Goal: Task Accomplishment & Management: Use online tool/utility

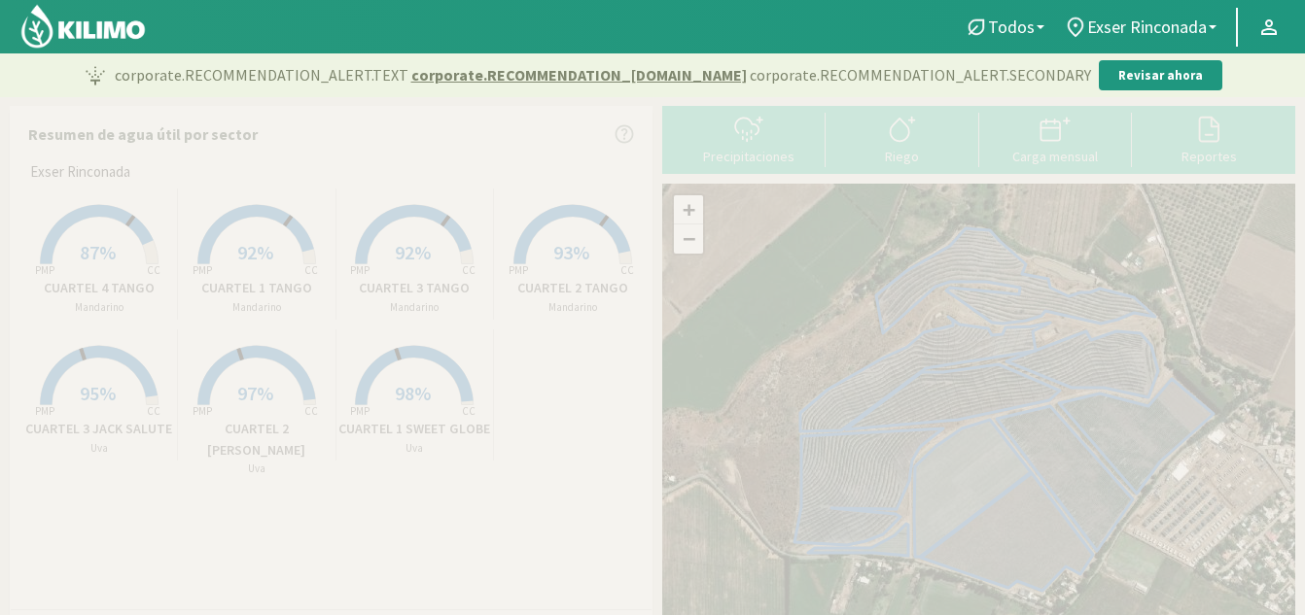
click at [239, 257] on span "92%" at bounding box center [255, 252] width 36 height 24
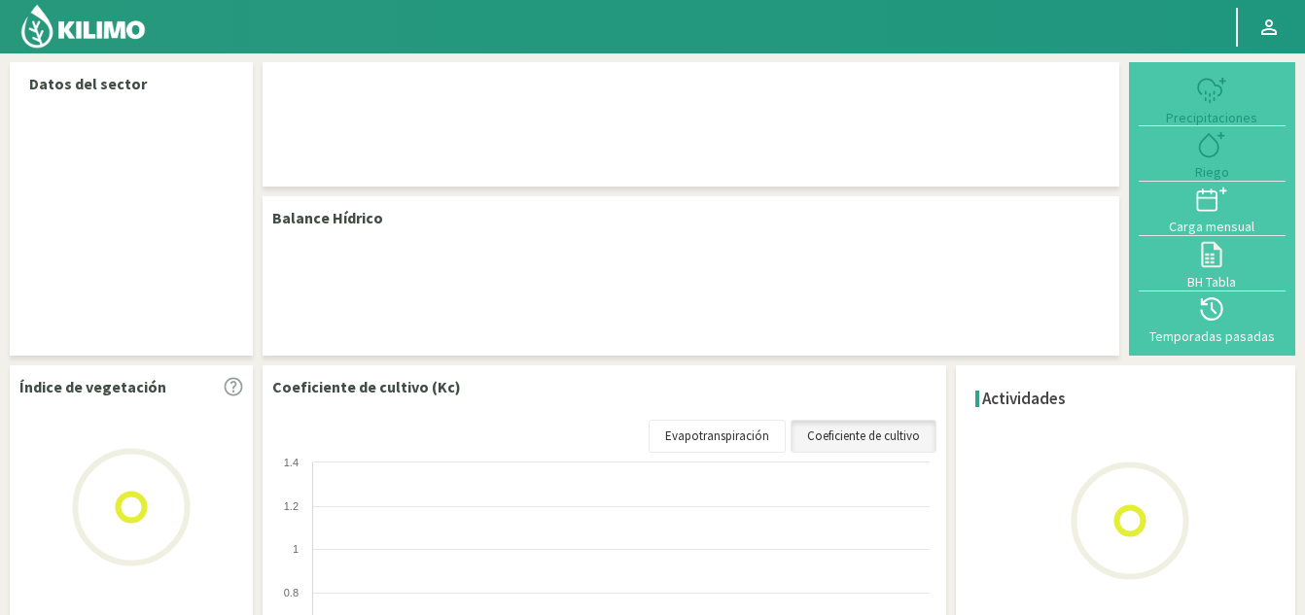
select select "1: Object"
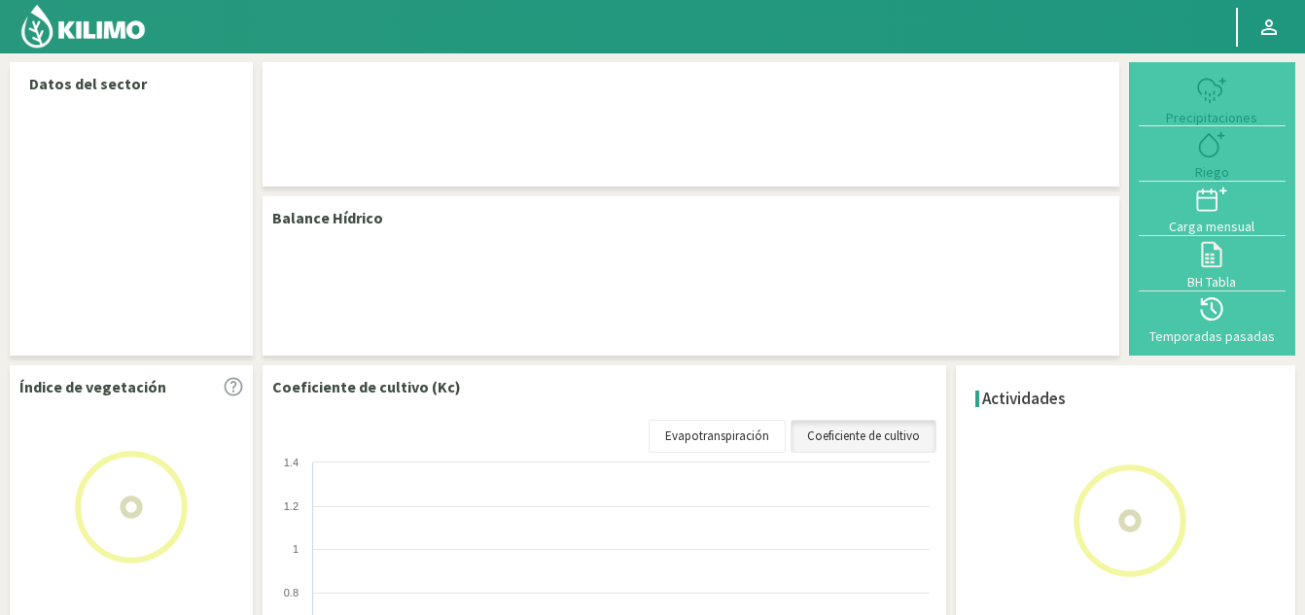
select select "1: Object"
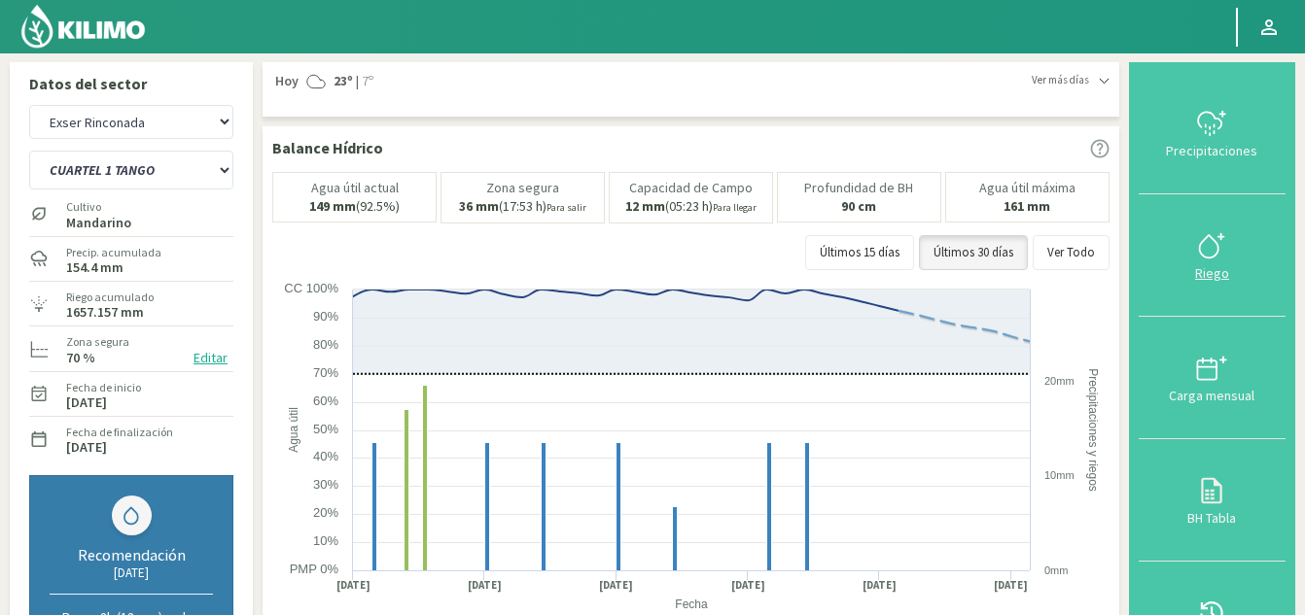
click at [1227, 246] on icon at bounding box center [1211, 245] width 31 height 31
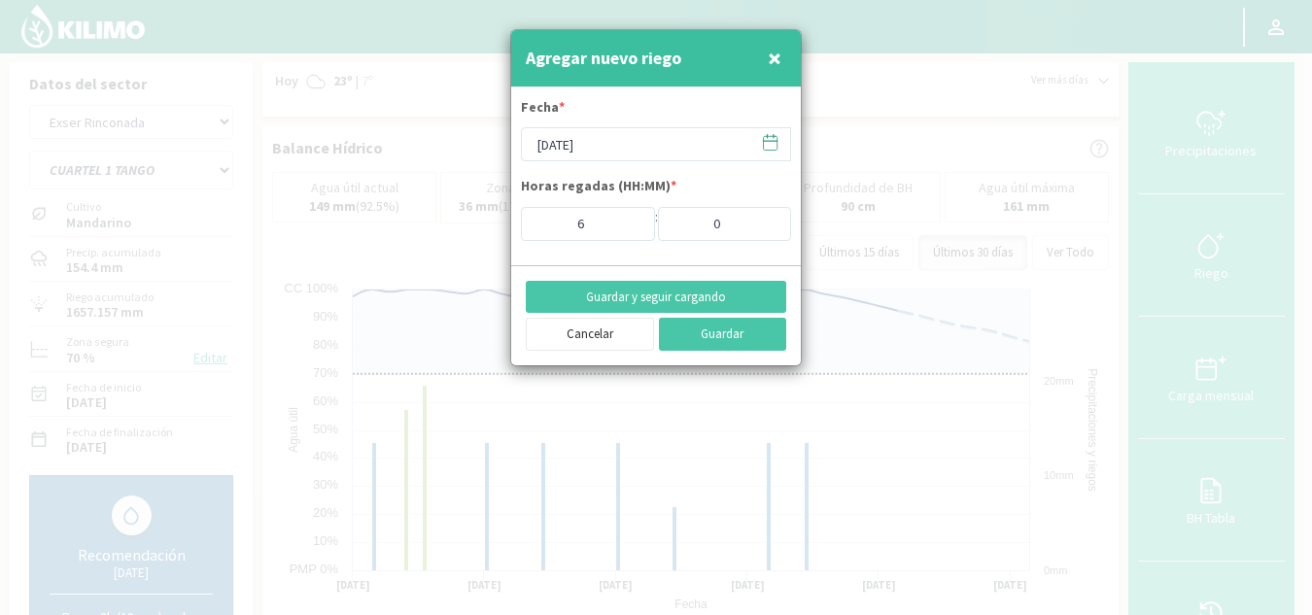
click at [765, 142] on icon at bounding box center [770, 142] width 18 height 18
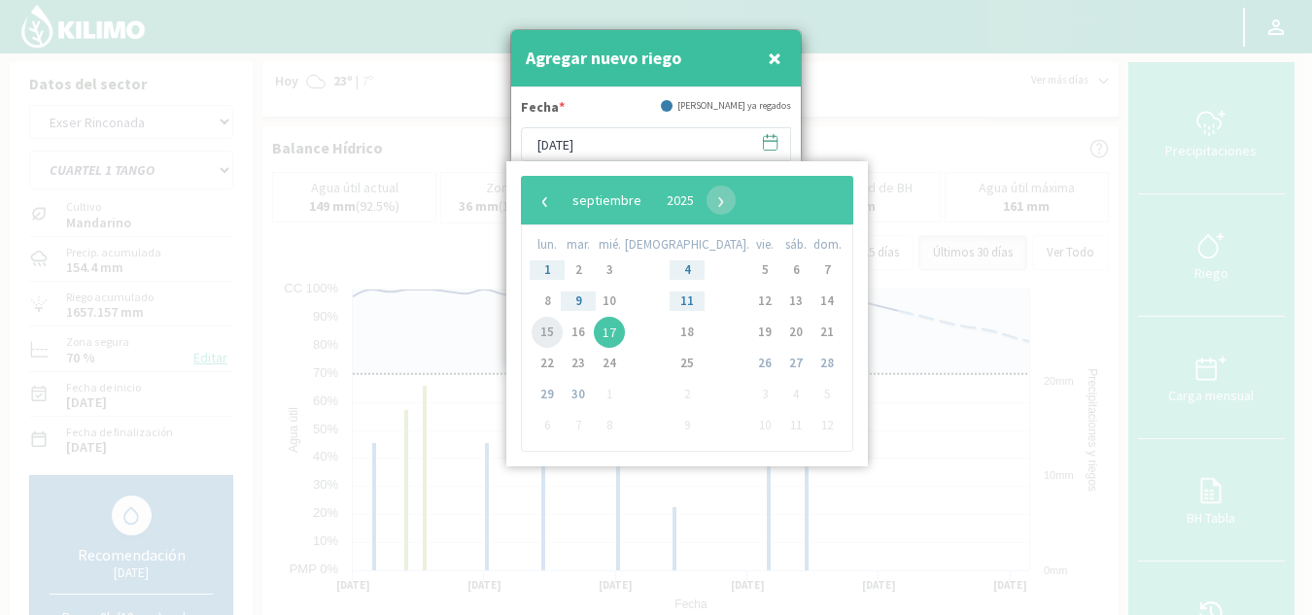
click at [553, 331] on span "15" at bounding box center [547, 332] width 31 height 31
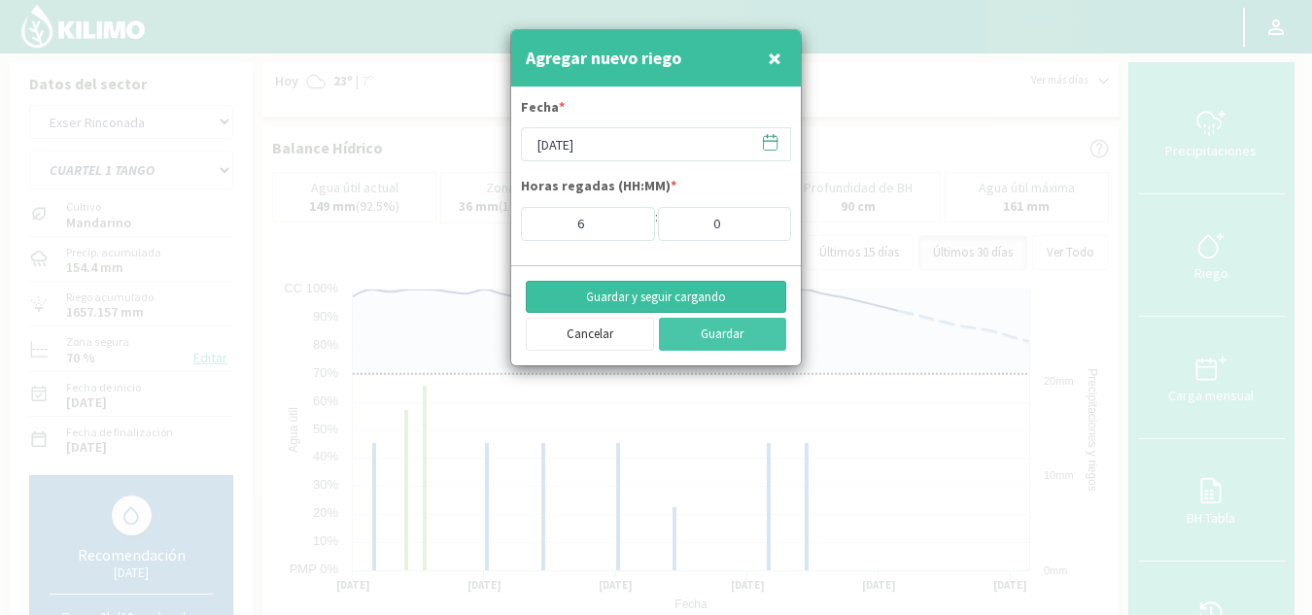
click at [747, 293] on button "Guardar y seguir cargando" at bounding box center [656, 297] width 261 height 33
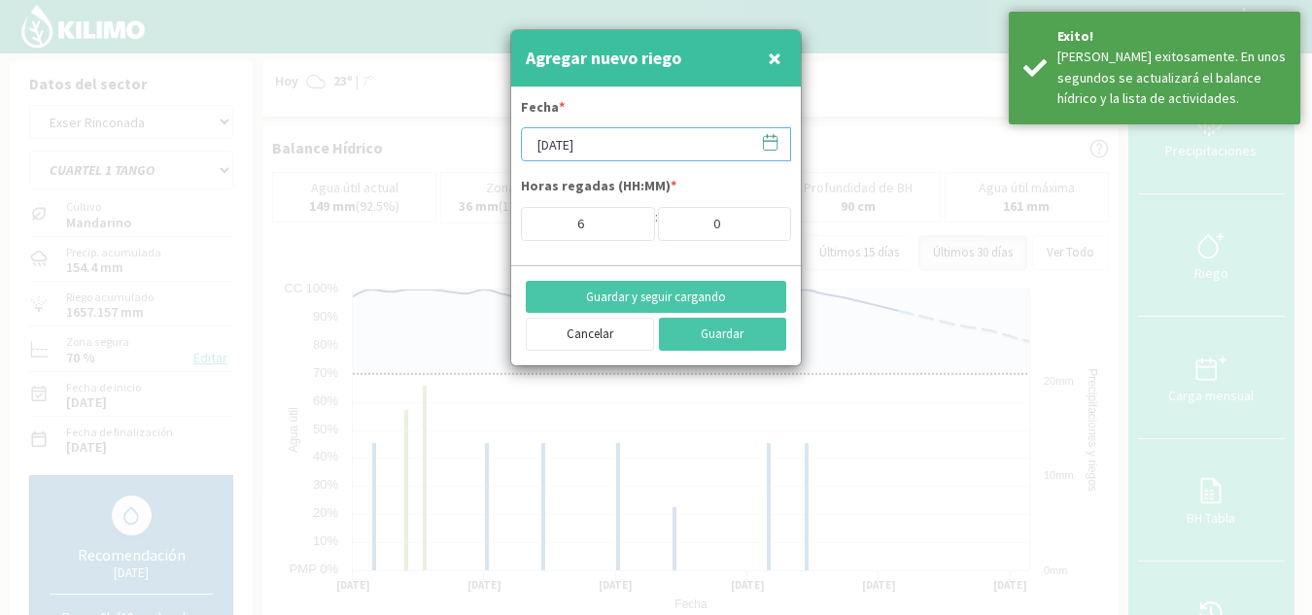
click at [638, 152] on input "[DATE]" at bounding box center [656, 144] width 270 height 34
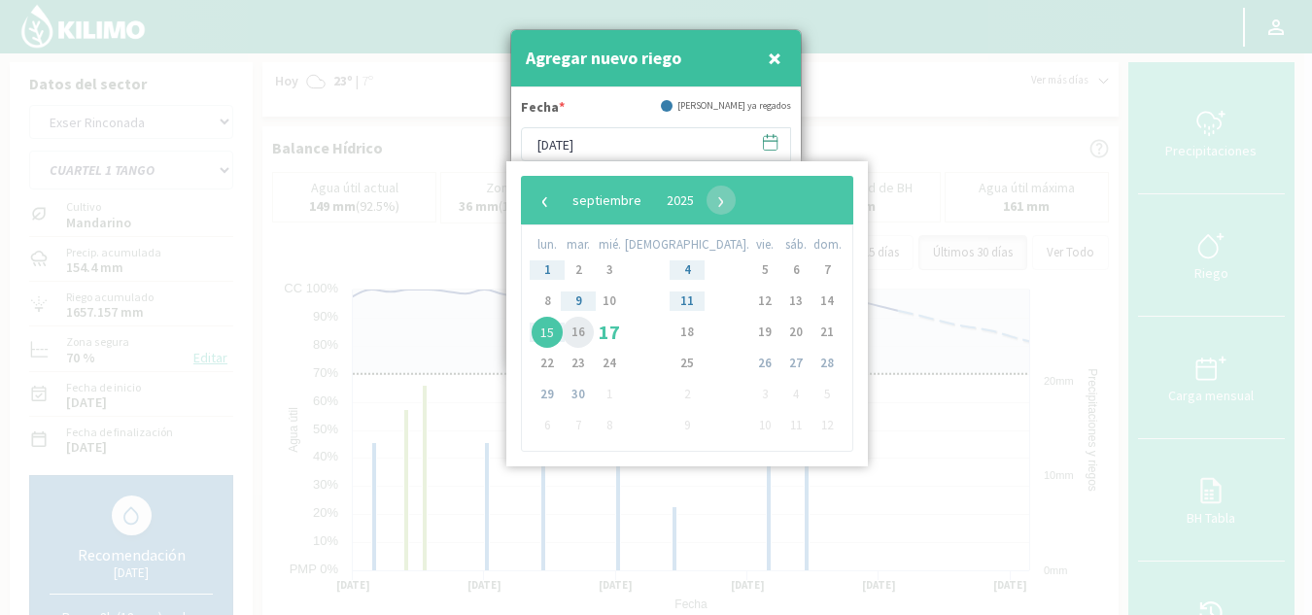
click at [581, 333] on span "16" at bounding box center [578, 332] width 31 height 31
type input "[DATE]"
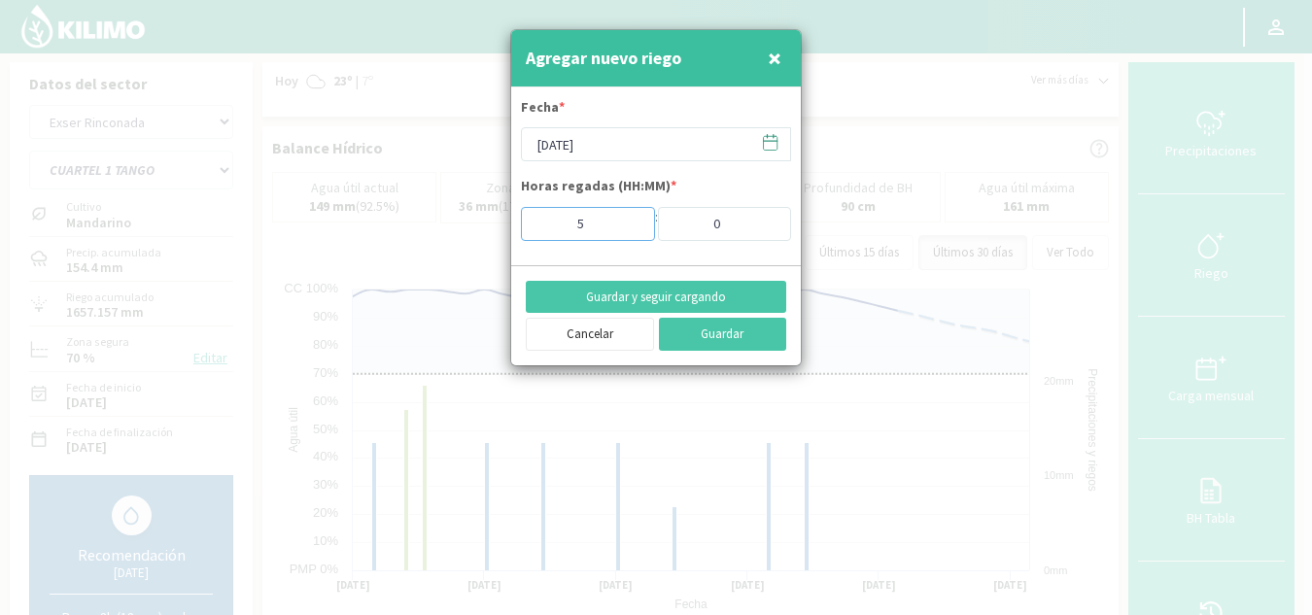
click at [628, 228] on input "5" at bounding box center [588, 224] width 134 height 34
click at [628, 228] on input "4" at bounding box center [588, 224] width 134 height 34
type input "3"
click at [628, 228] on input "3" at bounding box center [588, 224] width 134 height 34
click at [745, 336] on button "Guardar" at bounding box center [723, 334] width 128 height 33
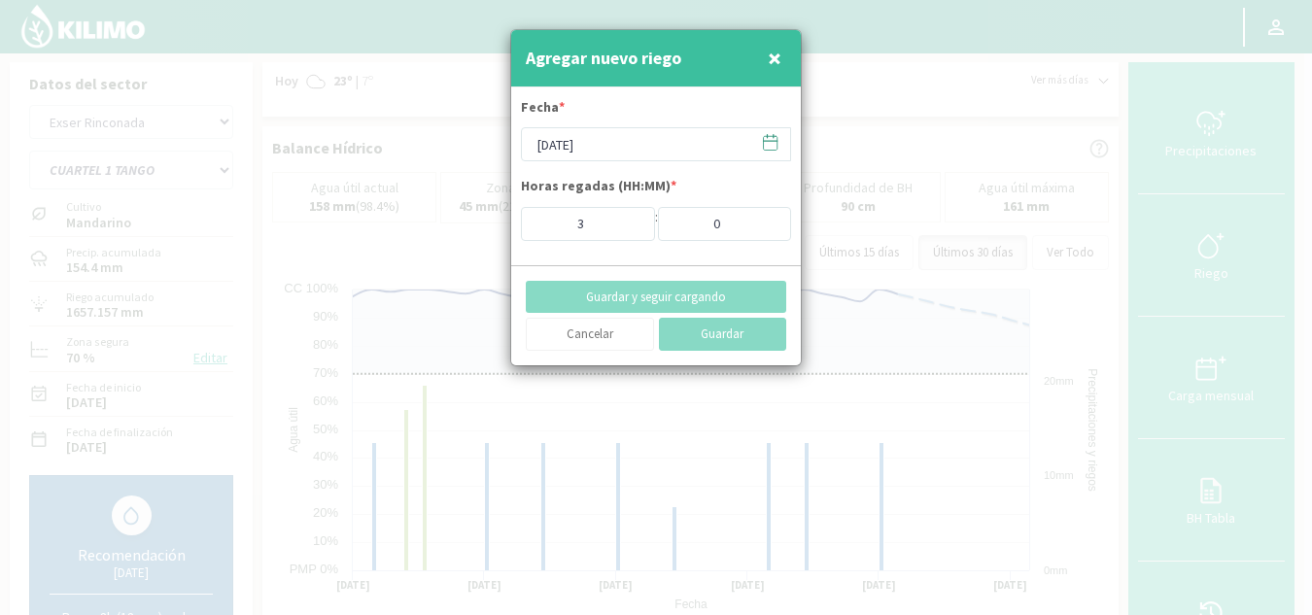
type input "[DATE]"
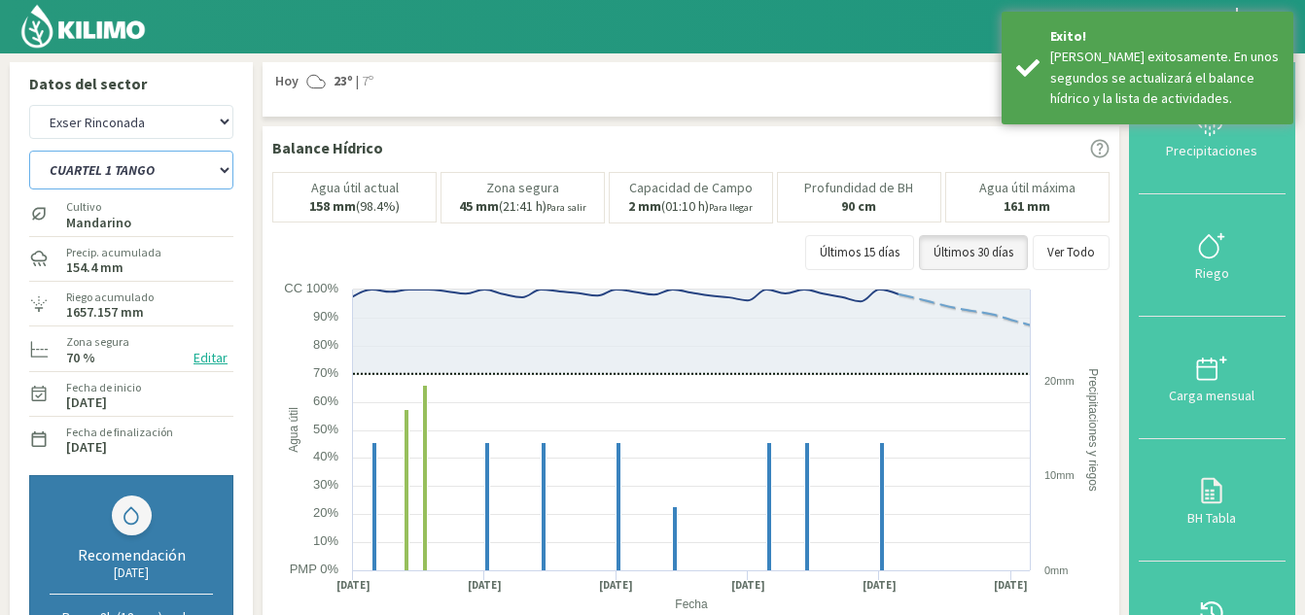
click at [204, 159] on select "CUARTEL 1 SWEET GLOBE CUARTEL 1 TANGO CUARTEL 2 TANGO CUARTEL 2 [PERSON_NAME] C…" at bounding box center [131, 170] width 204 height 39
select select "2: Object"
click at [29, 151] on select "CUARTEL 1 SWEET GLOBE CUARTEL 1 TANGO CUARTEL 2 TANGO CUARTEL 2 [PERSON_NAME] C…" at bounding box center [131, 170] width 204 height 39
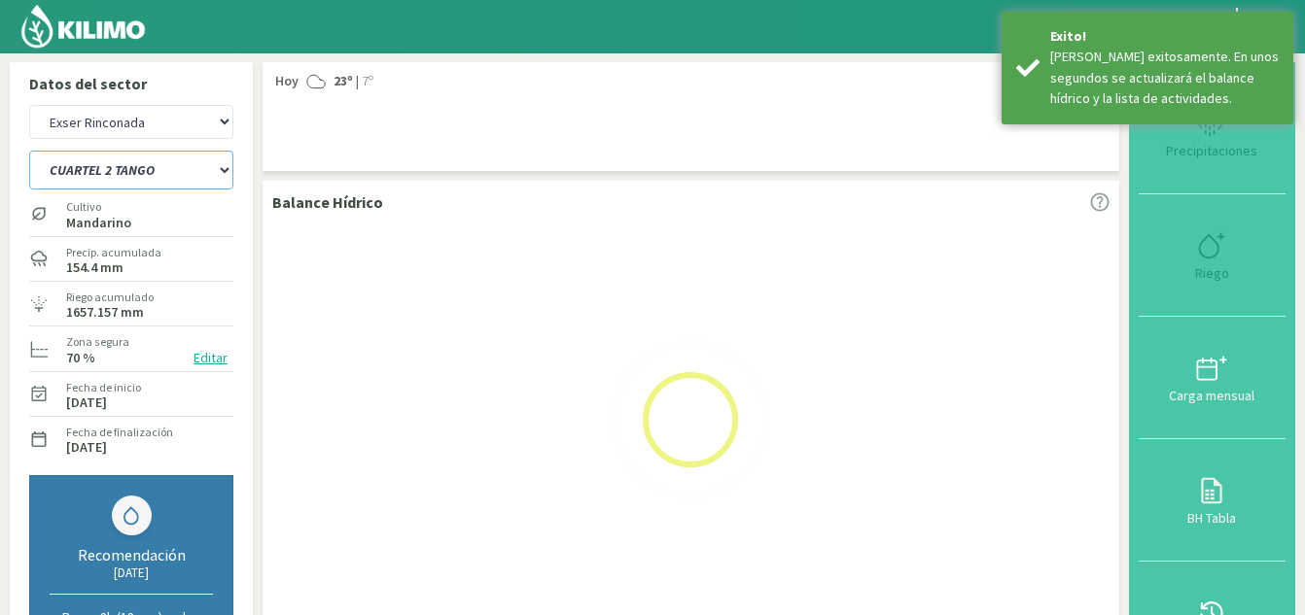
select select "4: Object"
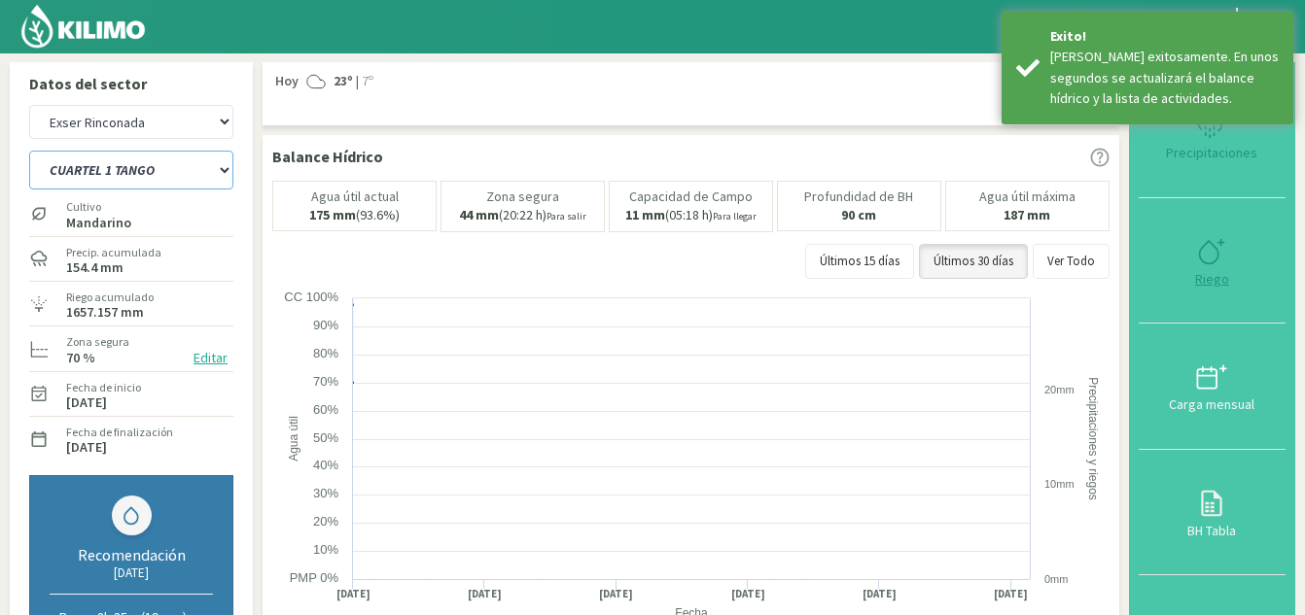
select select "9: Object"
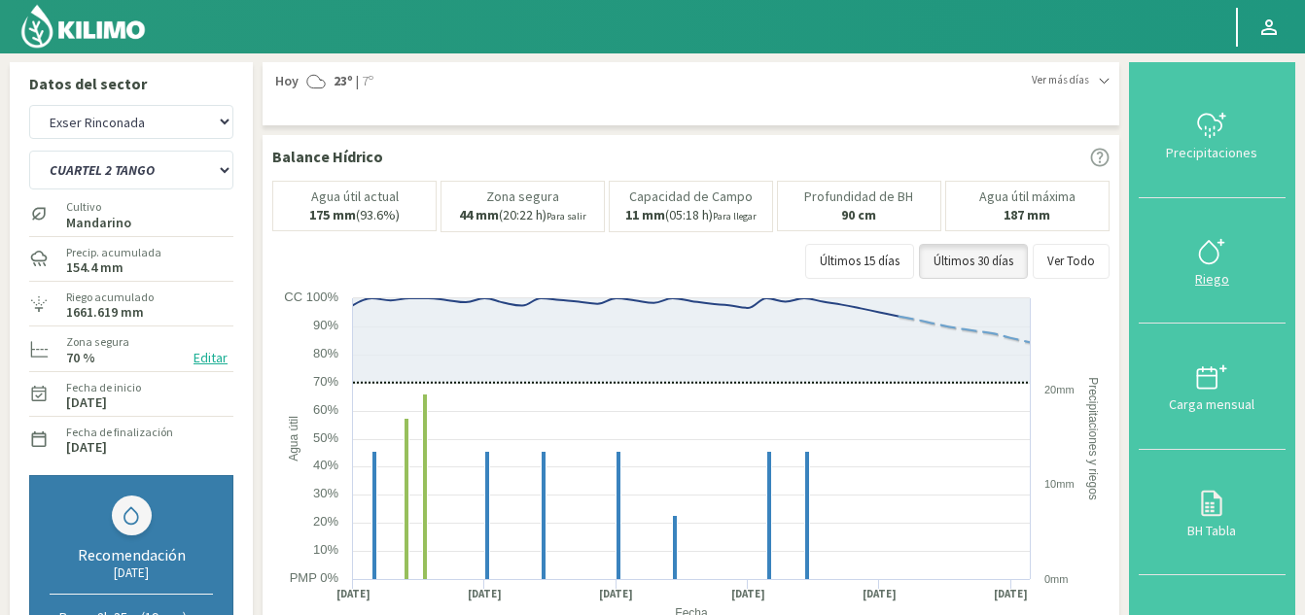
click at [1206, 259] on icon at bounding box center [1211, 251] width 31 height 31
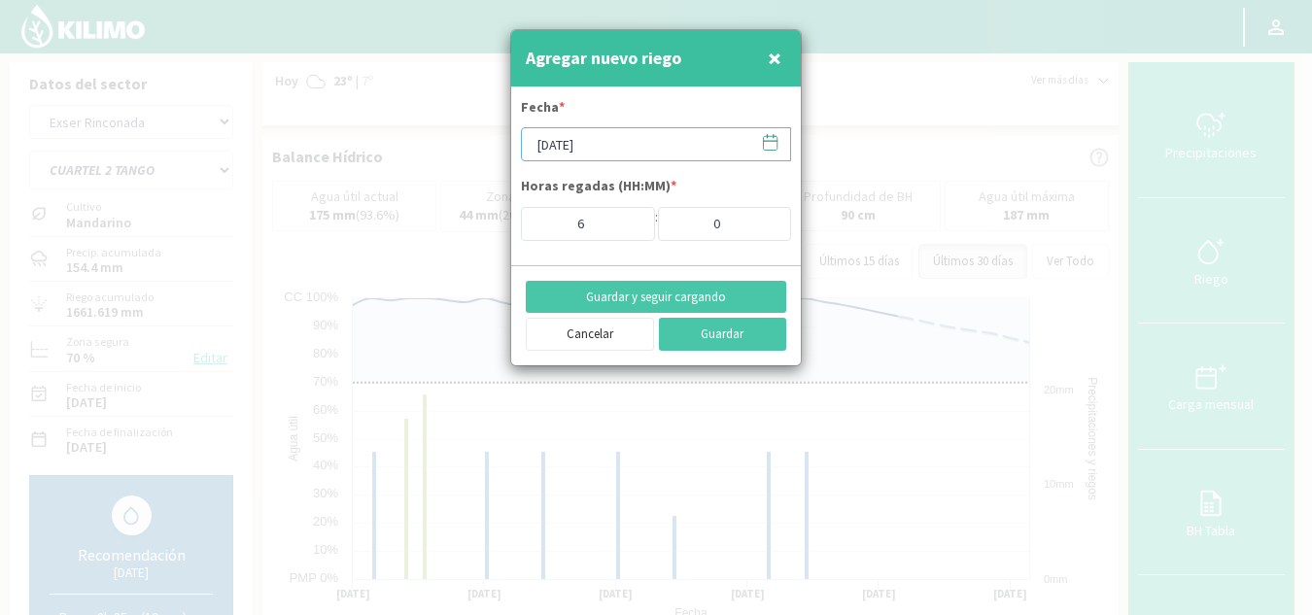
click at [611, 149] on input "[DATE]" at bounding box center [656, 144] width 270 height 34
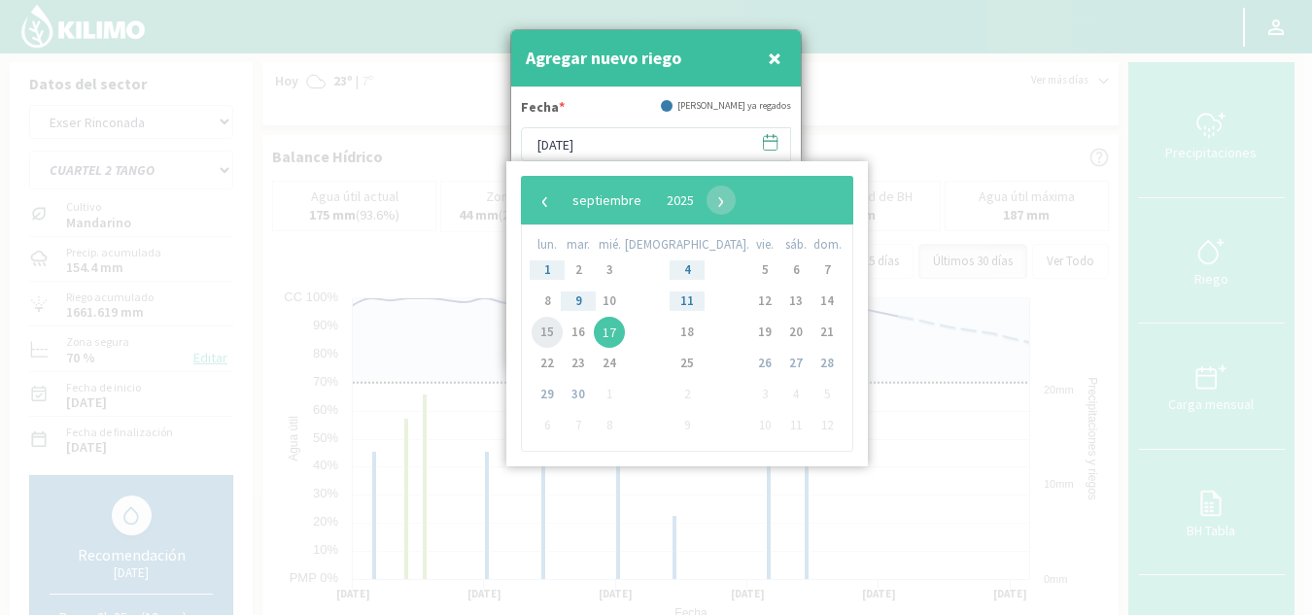
click at [557, 330] on span "15" at bounding box center [547, 332] width 31 height 31
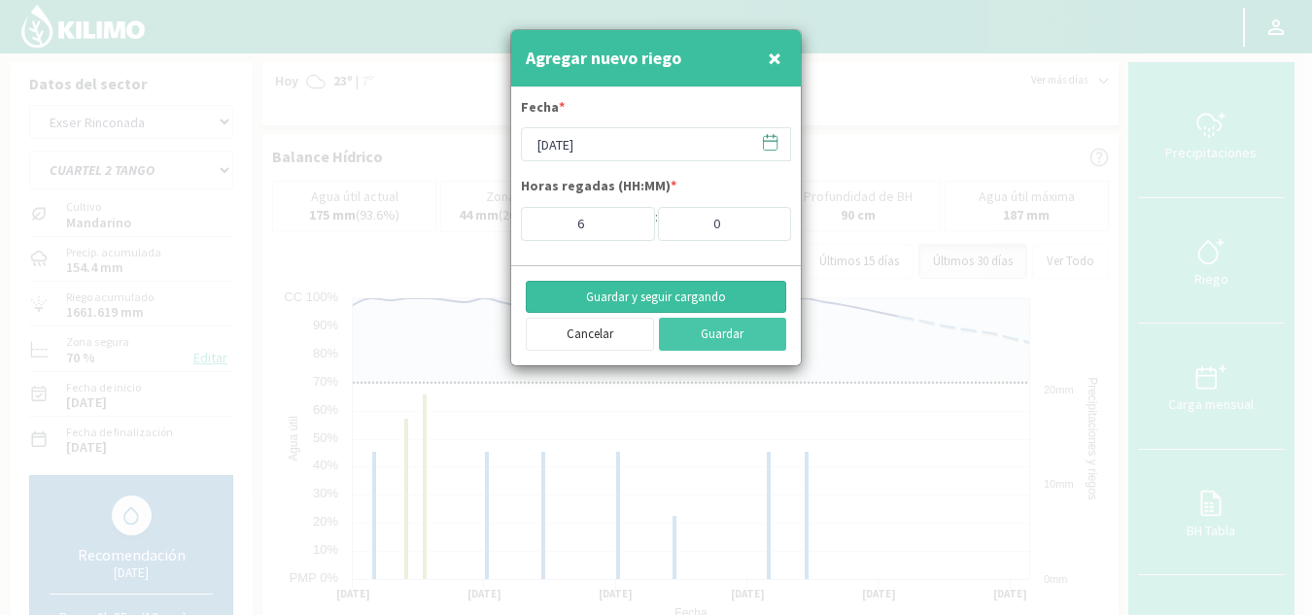
click at [722, 296] on button "Guardar y seguir cargando" at bounding box center [656, 297] width 261 height 33
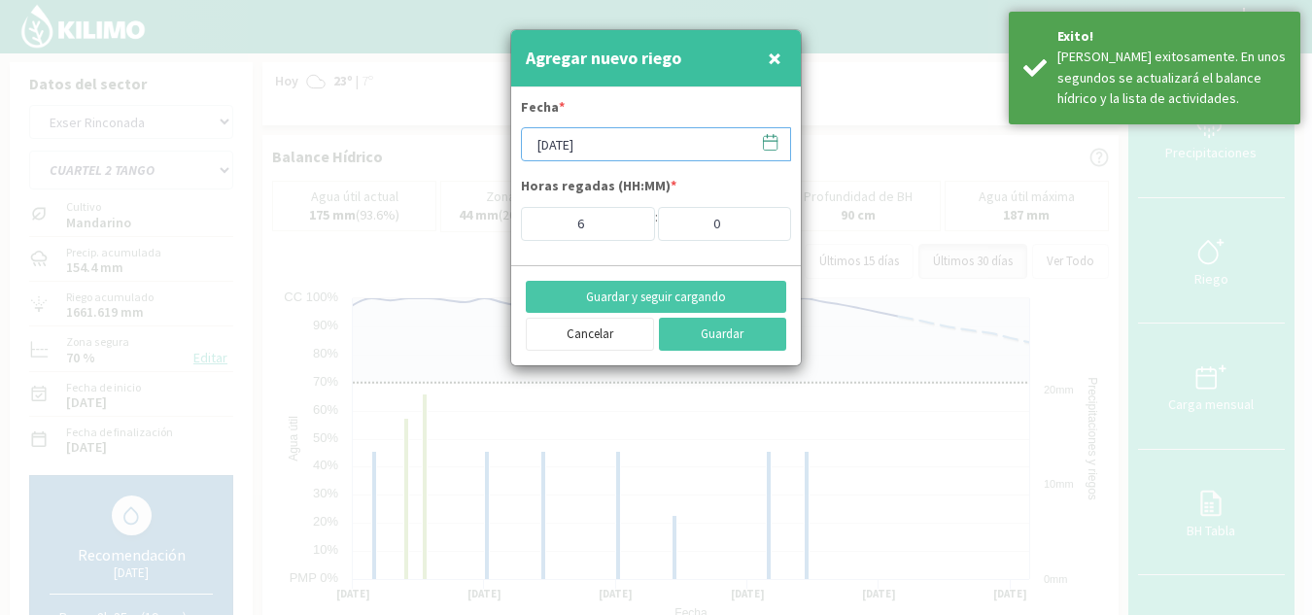
click at [636, 141] on input "[DATE]" at bounding box center [656, 144] width 270 height 34
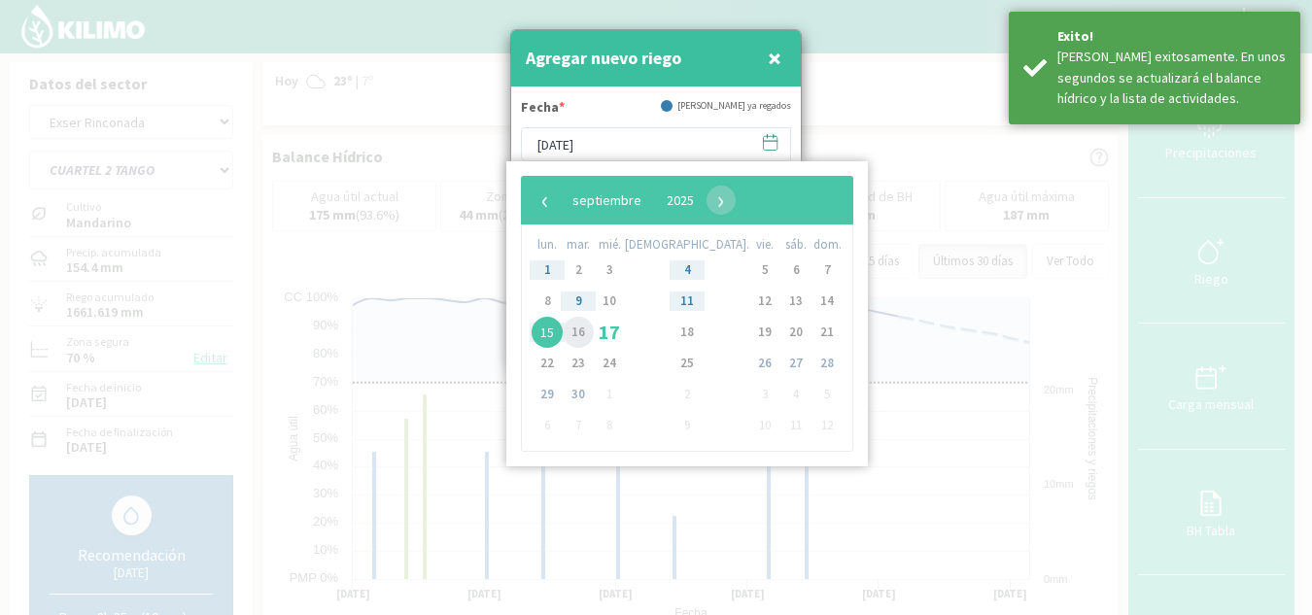
click at [592, 333] on span "16" at bounding box center [578, 332] width 31 height 31
type input "[DATE]"
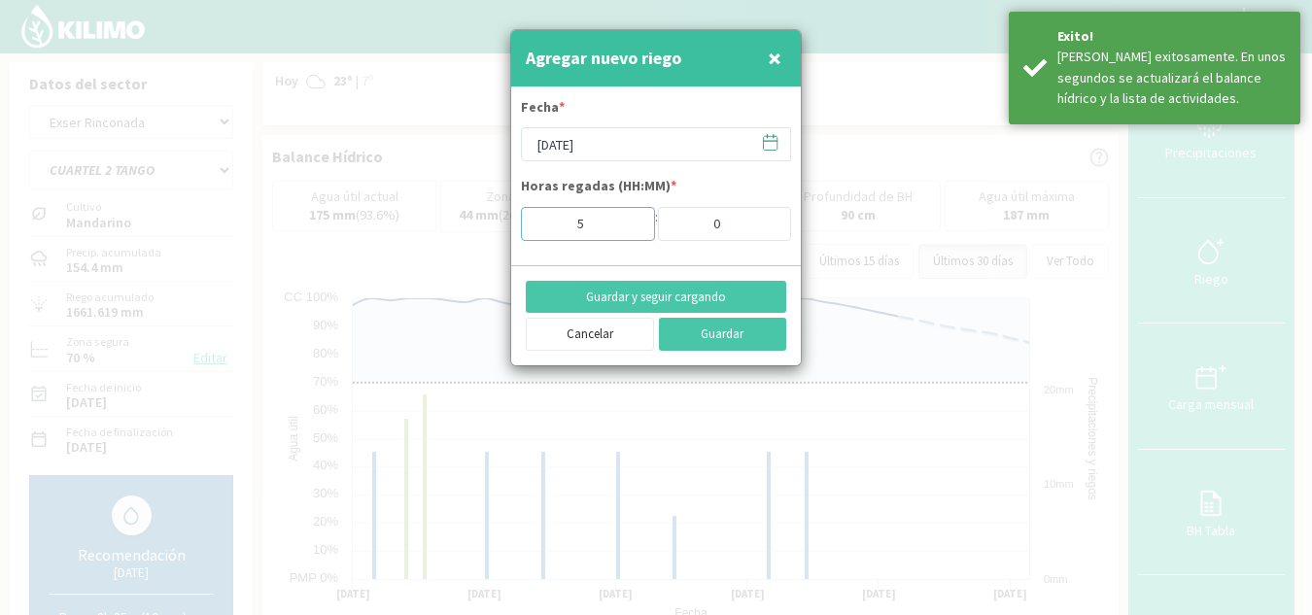
click at [626, 230] on input "5" at bounding box center [588, 224] width 134 height 34
click at [626, 230] on input "4" at bounding box center [588, 224] width 134 height 34
type input "3"
click at [626, 230] on input "3" at bounding box center [588, 224] width 134 height 34
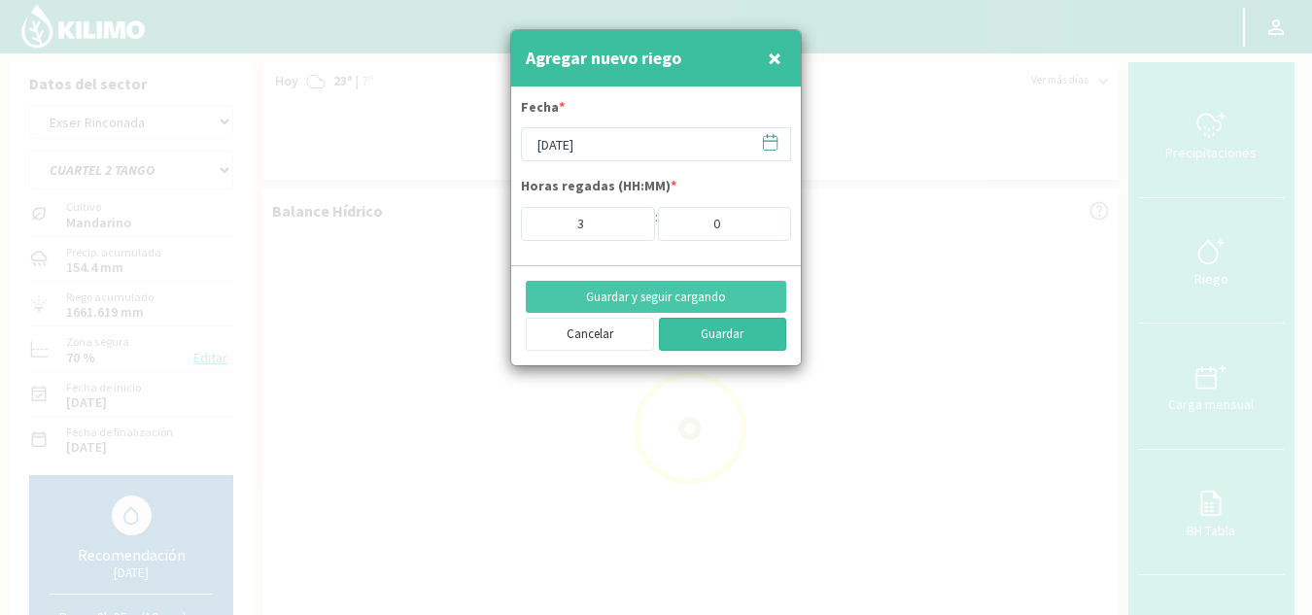
click at [727, 332] on button "Guardar" at bounding box center [723, 334] width 128 height 33
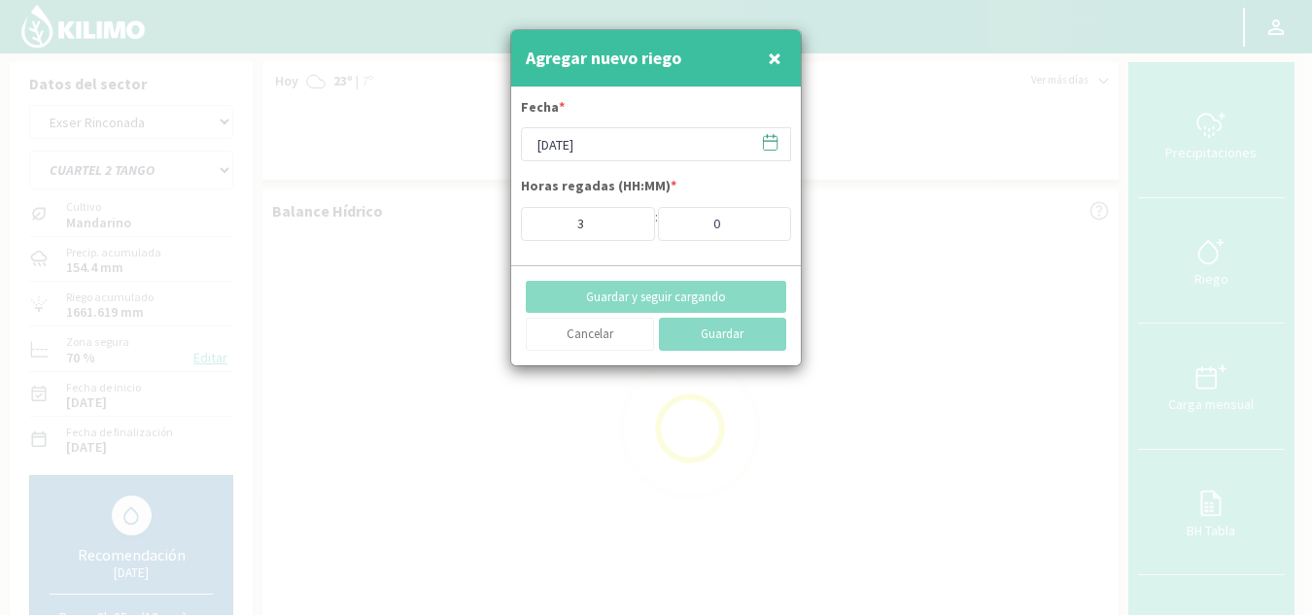
type input "[DATE]"
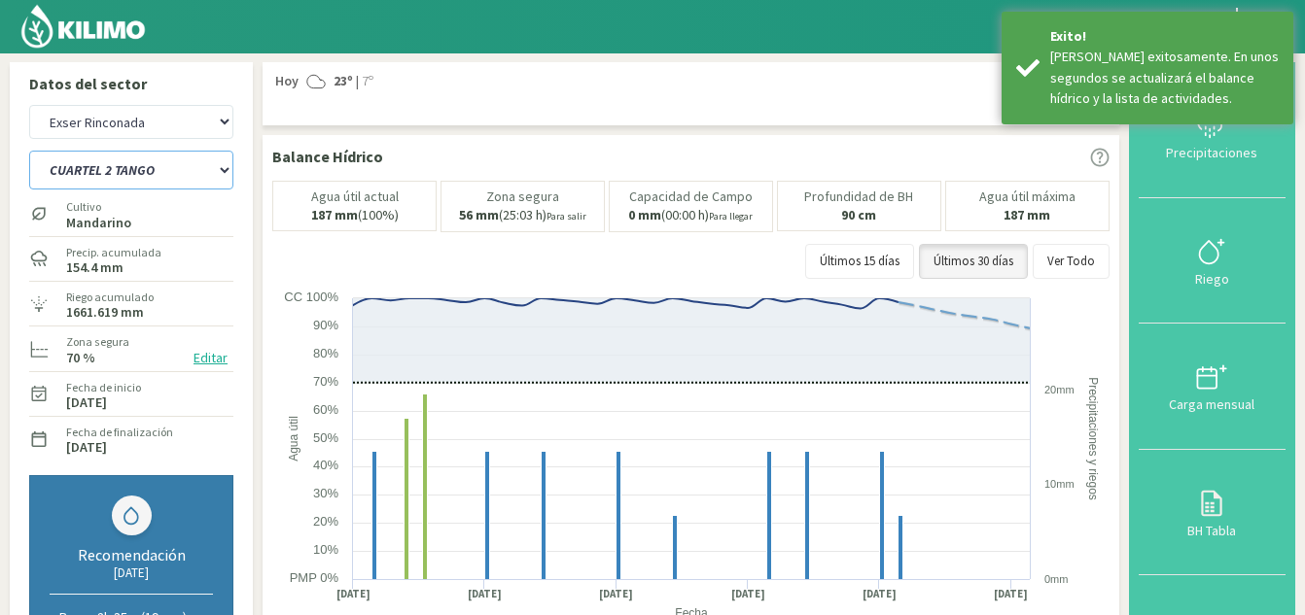
click at [204, 160] on select "CUARTEL 1 SWEET GLOBE CUARTEL 1 TANGO CUARTEL 2 TANGO CUARTEL 2 [PERSON_NAME] C…" at bounding box center [131, 170] width 204 height 39
select select "12: Object"
click at [29, 151] on select "CUARTEL 1 SWEET GLOBE CUARTEL 1 TANGO CUARTEL 2 TANGO CUARTEL 2 [PERSON_NAME] C…" at bounding box center [131, 170] width 204 height 39
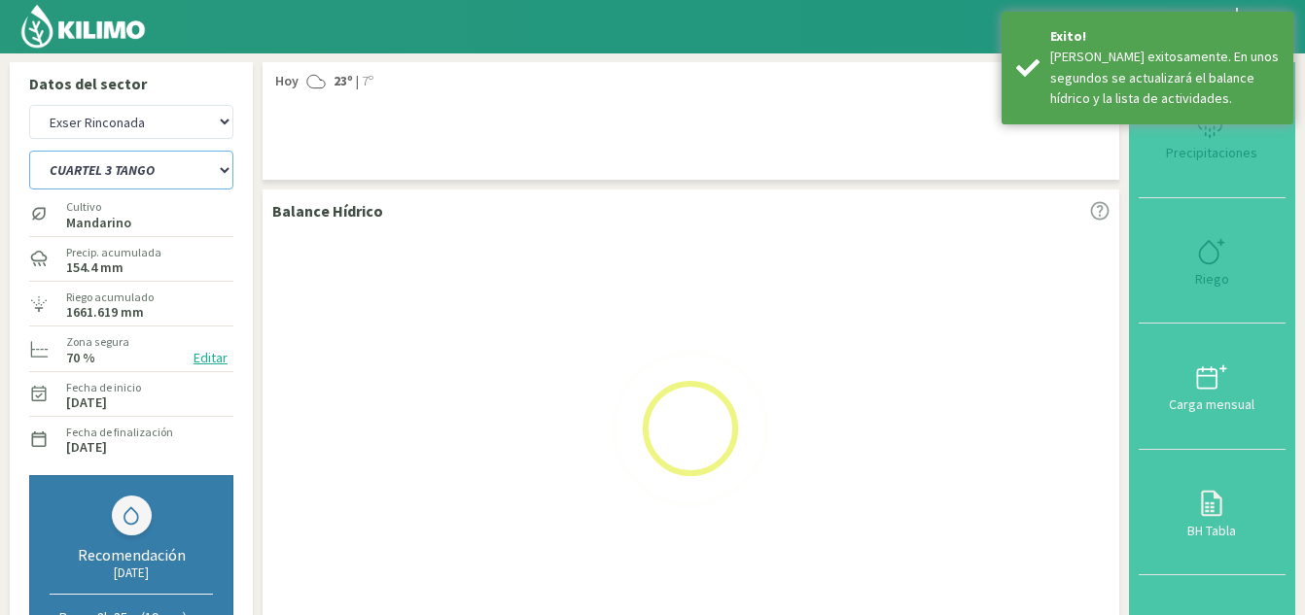
select select "7: Object"
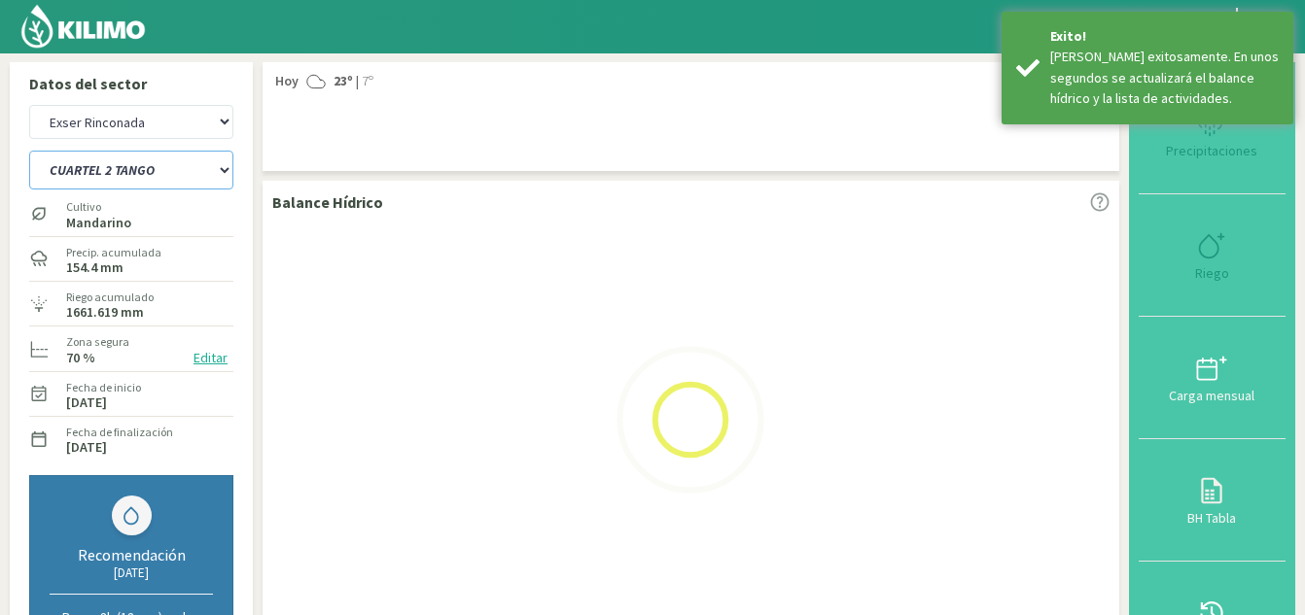
select select "19: Object"
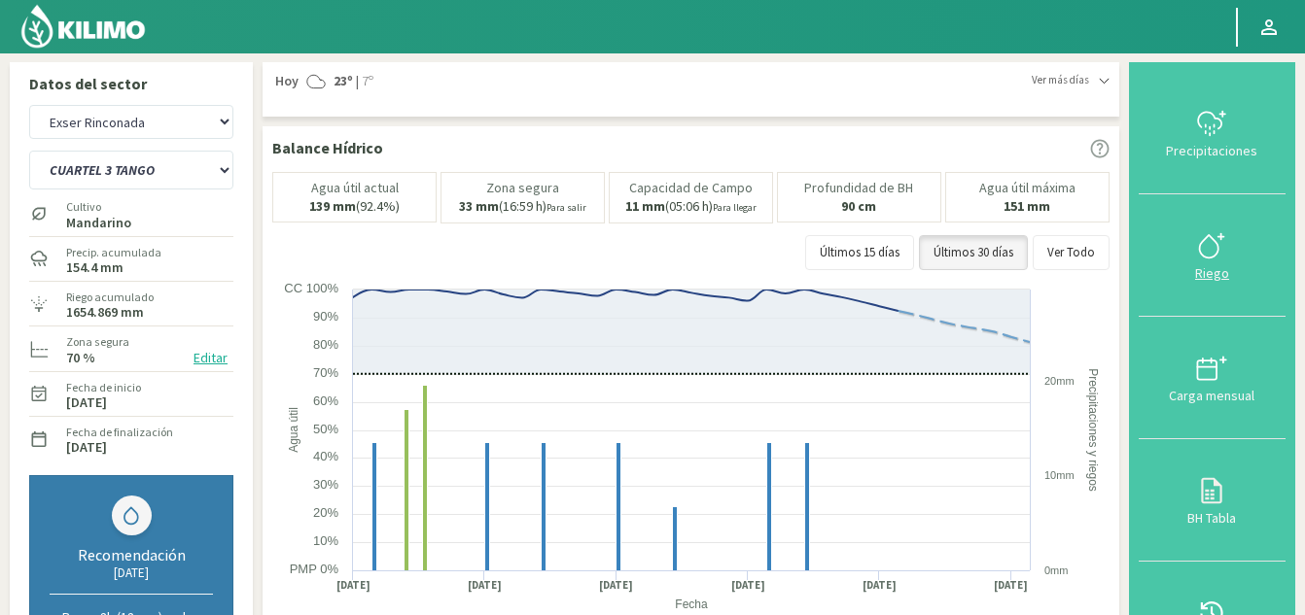
click at [1209, 272] on div "Riego" at bounding box center [1211, 273] width 135 height 14
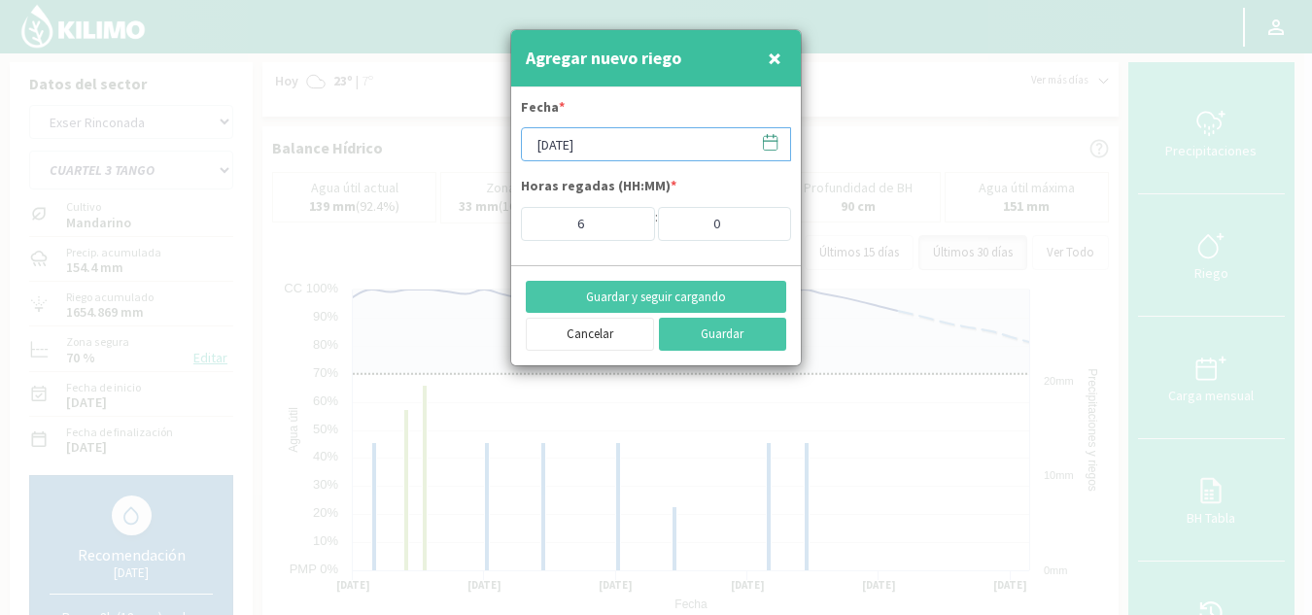
click at [591, 148] on input "[DATE]" at bounding box center [656, 144] width 270 height 34
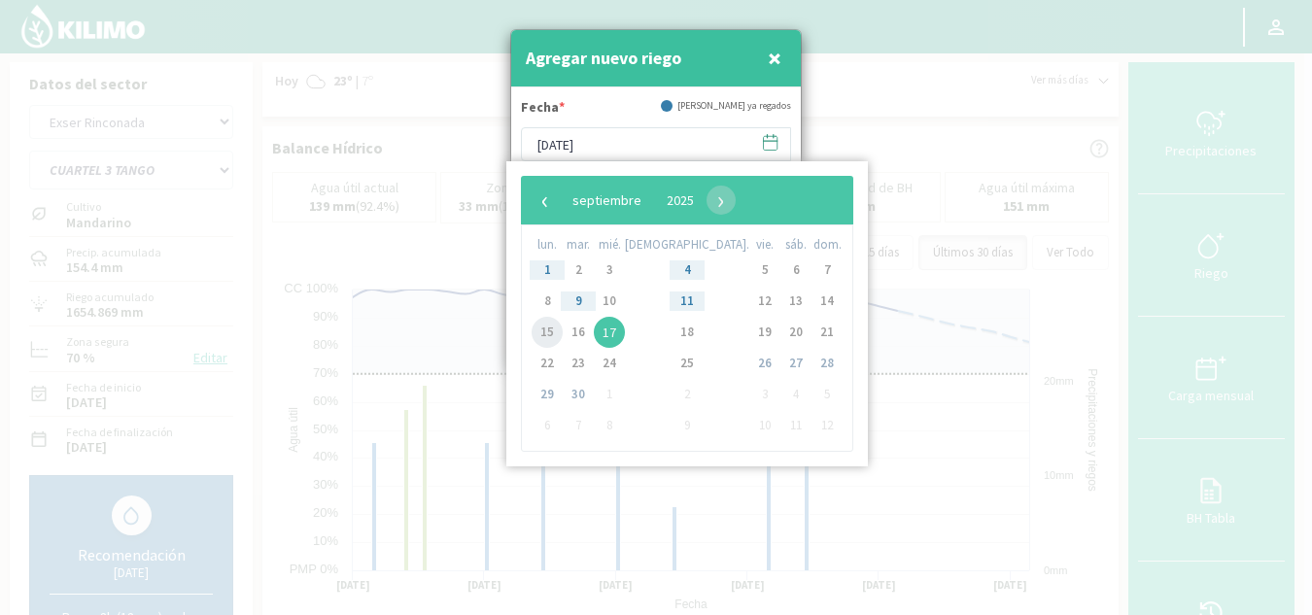
click at [556, 333] on span "15" at bounding box center [547, 332] width 31 height 31
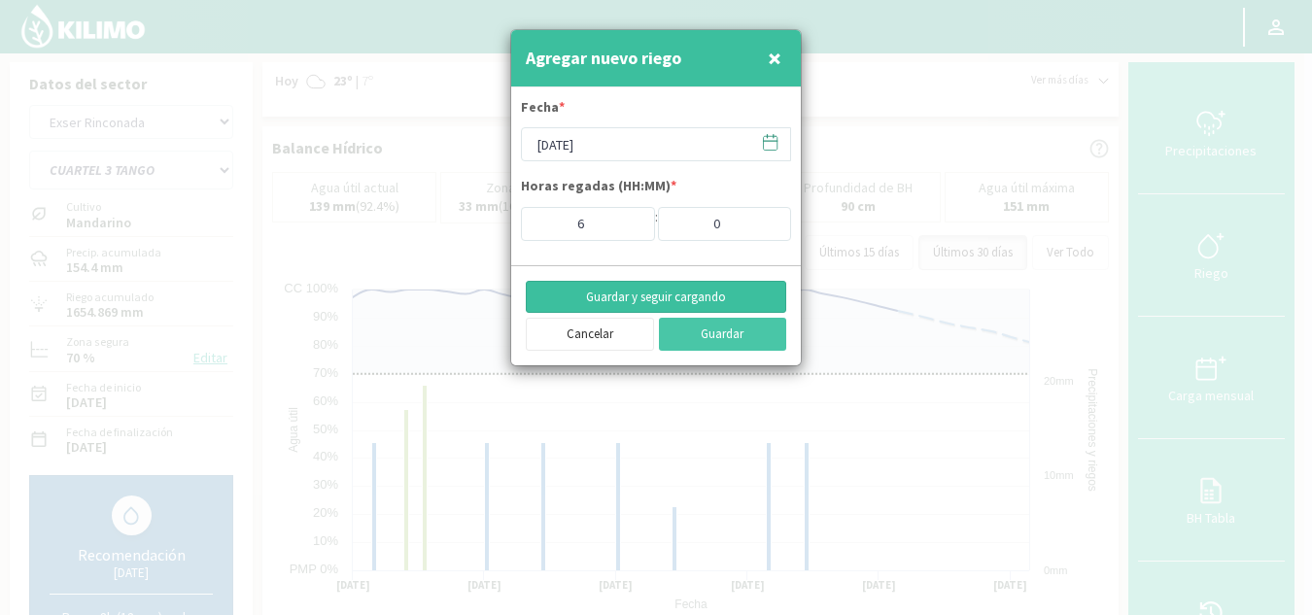
click at [705, 296] on button "Guardar y seguir cargando" at bounding box center [656, 297] width 261 height 33
click at [622, 146] on input "[DATE]" at bounding box center [656, 144] width 270 height 34
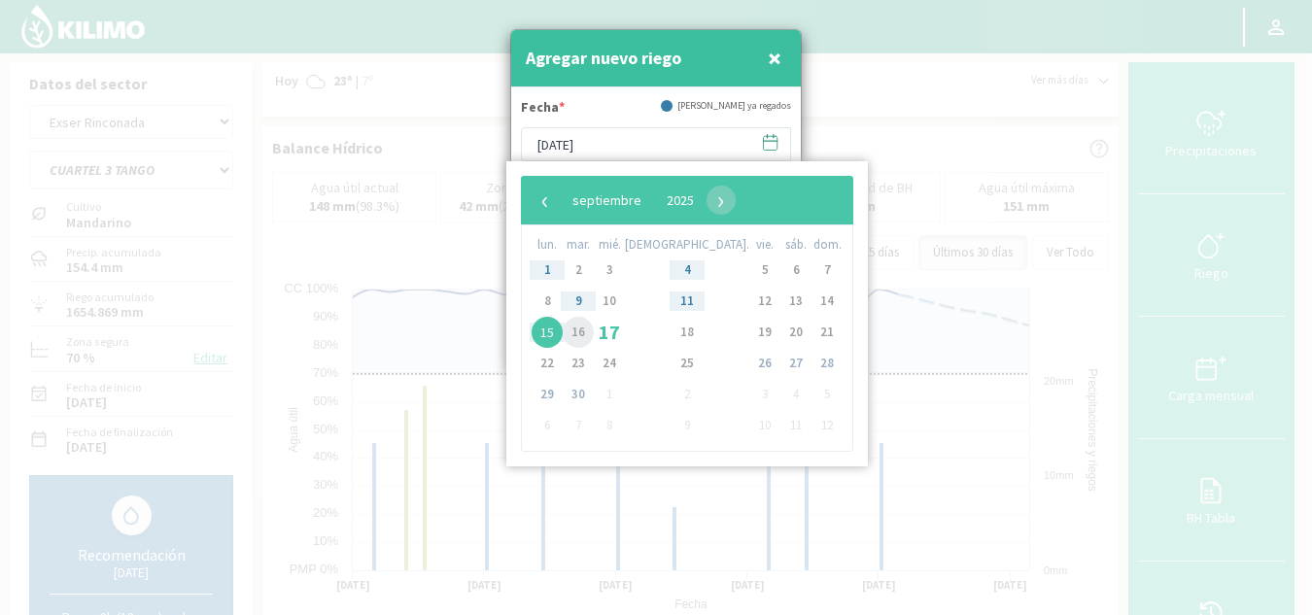
click at [580, 333] on span "16" at bounding box center [578, 332] width 31 height 31
type input "[DATE]"
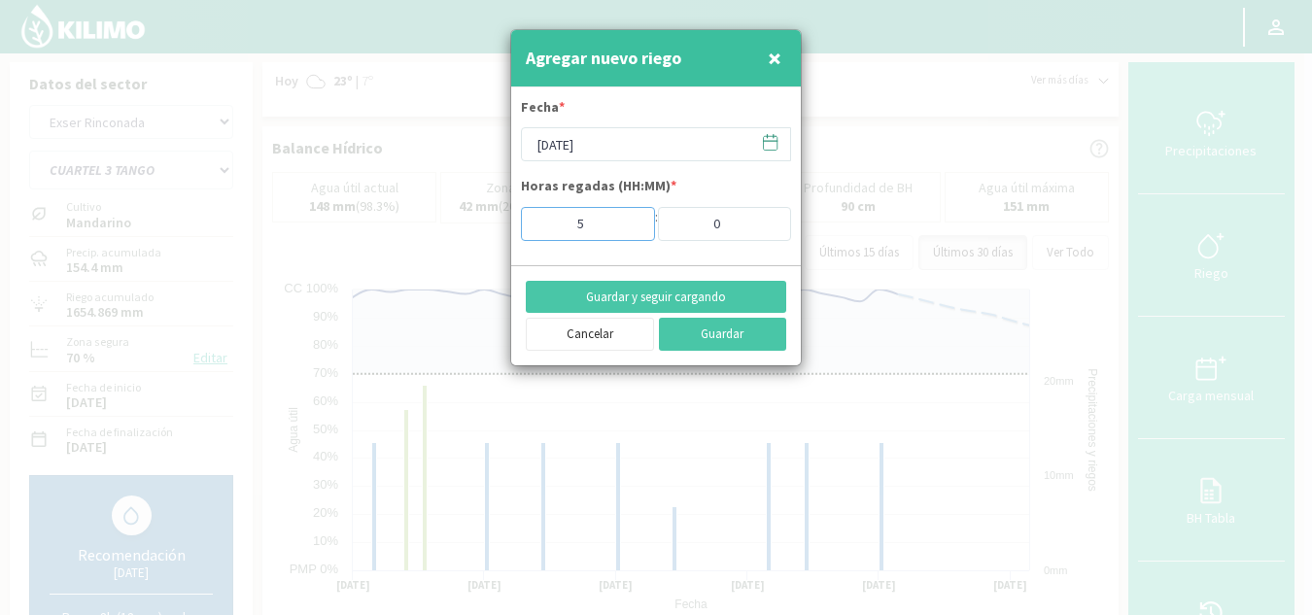
click at [628, 232] on input "5" at bounding box center [588, 224] width 134 height 34
click at [628, 232] on input "4" at bounding box center [588, 224] width 134 height 34
type input "3"
click at [628, 232] on input "3" at bounding box center [588, 224] width 134 height 34
click at [709, 339] on button "Guardar" at bounding box center [723, 334] width 128 height 33
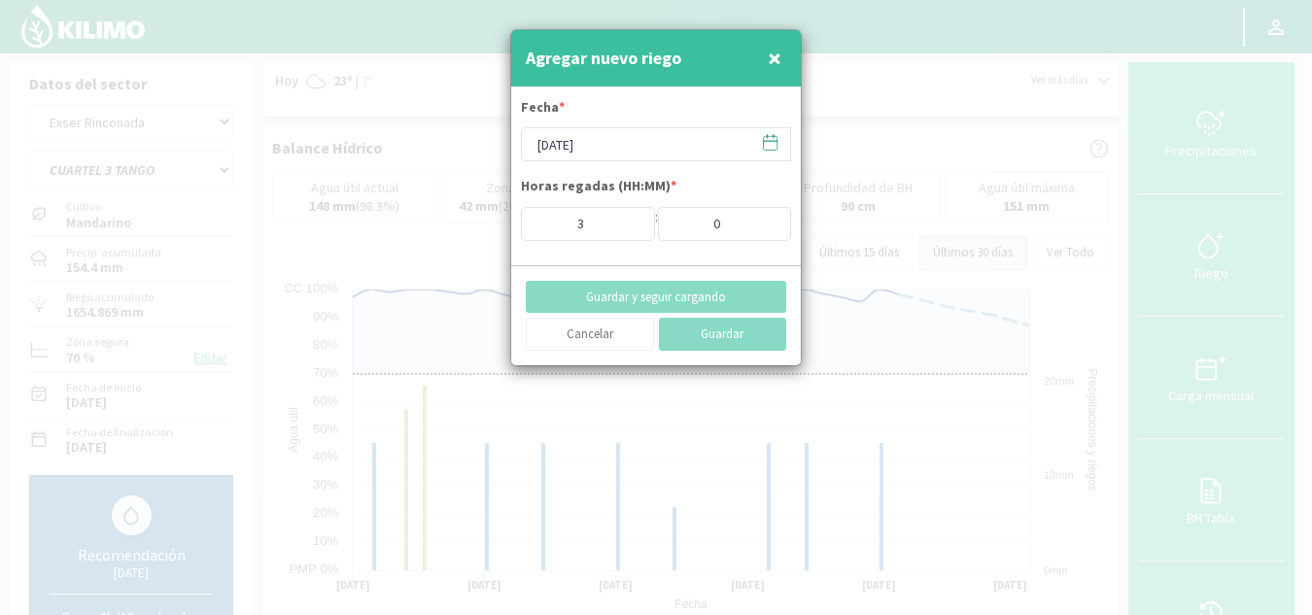
type input "[DATE]"
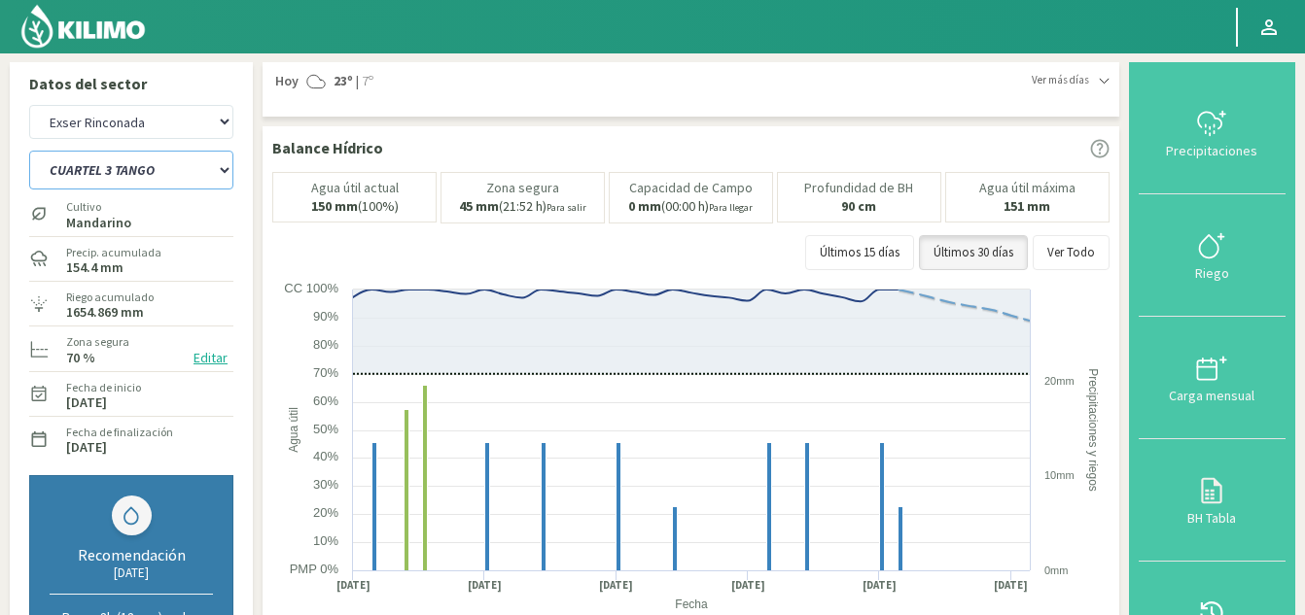
click at [172, 177] on select "CUARTEL 1 SWEET GLOBE CUARTEL 1 TANGO CUARTEL 2 TANGO CUARTEL 2 [PERSON_NAME] C…" at bounding box center [131, 170] width 204 height 39
select select "20: Object"
click at [29, 151] on select "CUARTEL 1 SWEET GLOBE CUARTEL 1 TANGO CUARTEL 2 TANGO CUARTEL 2 [PERSON_NAME] C…" at bounding box center [131, 170] width 204 height 39
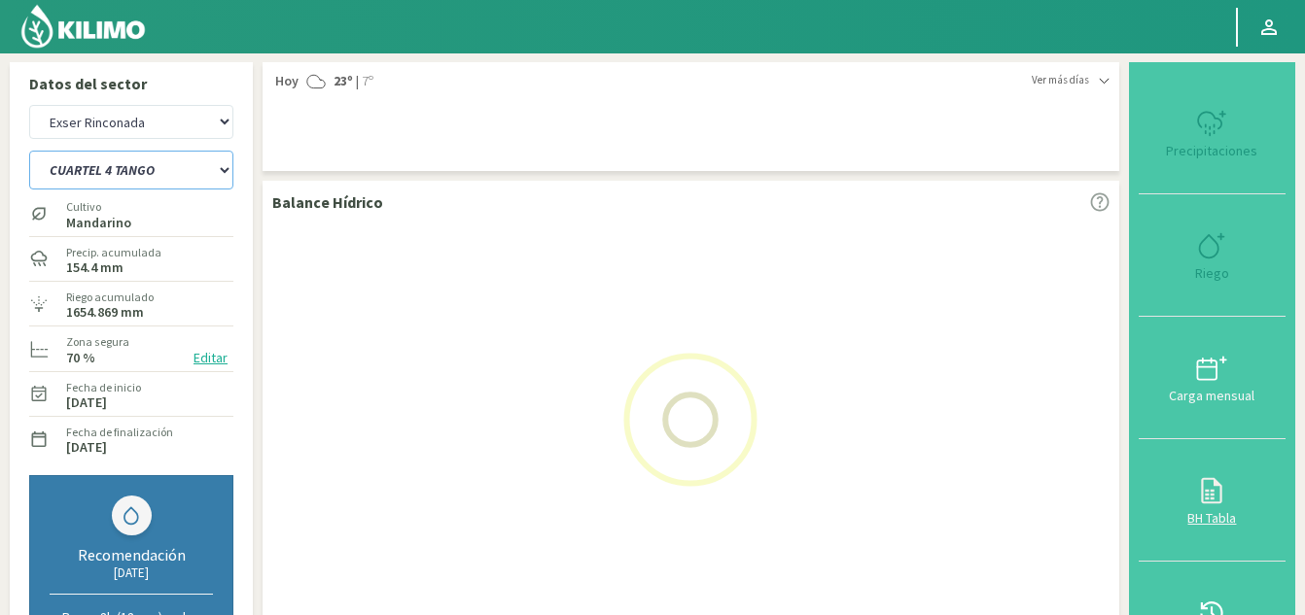
select select "10: Object"
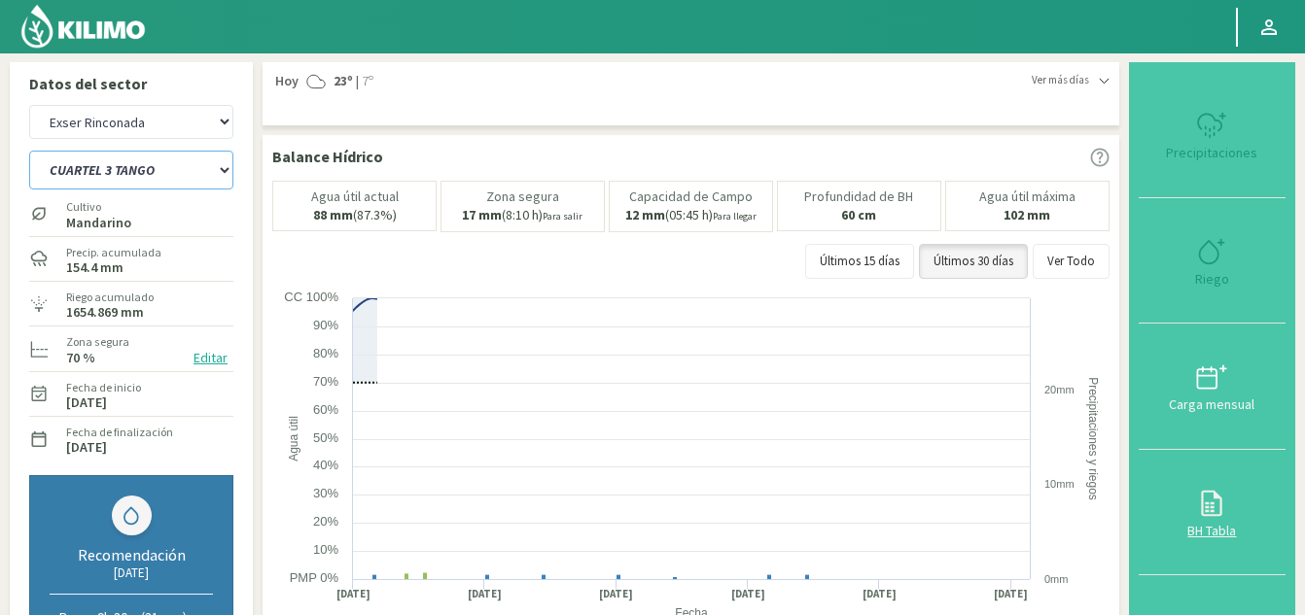
select select "27: Object"
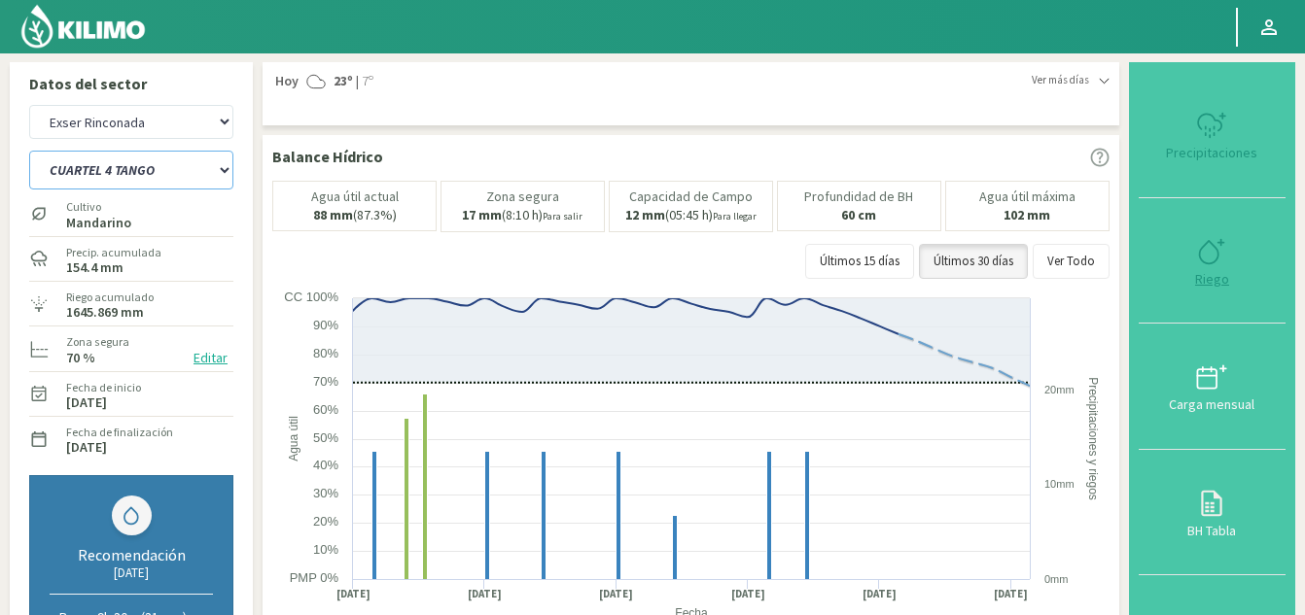
type input "6"
click at [1200, 272] on div "Riego" at bounding box center [1211, 279] width 135 height 14
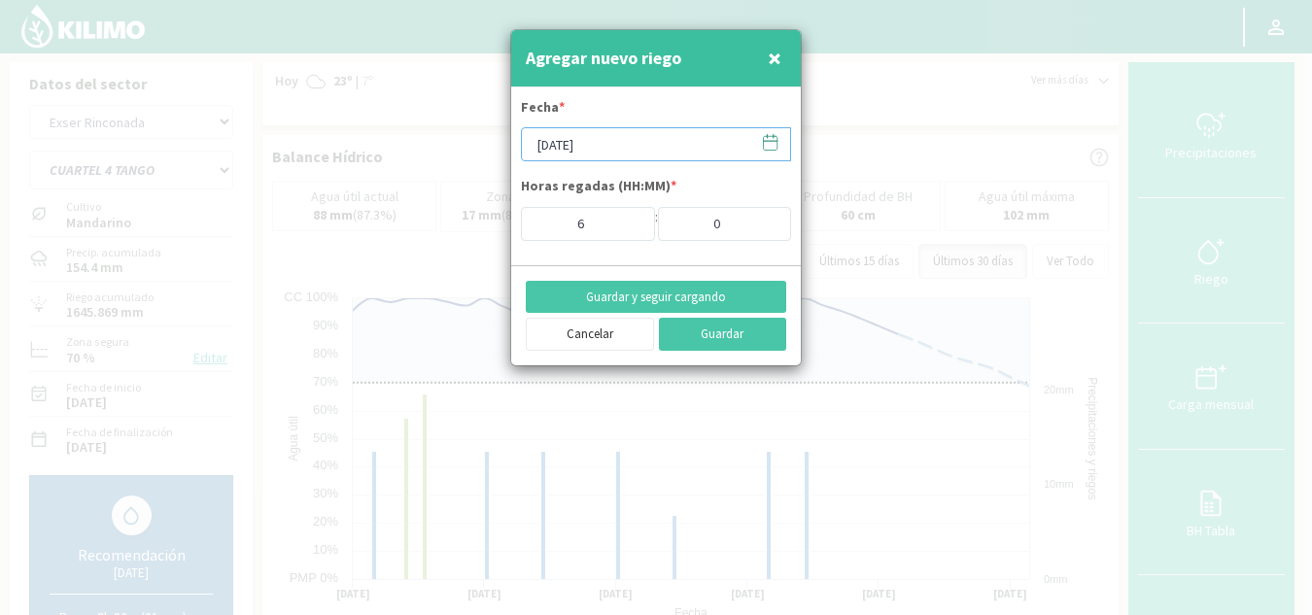
click at [565, 147] on input "[DATE]" at bounding box center [656, 144] width 270 height 34
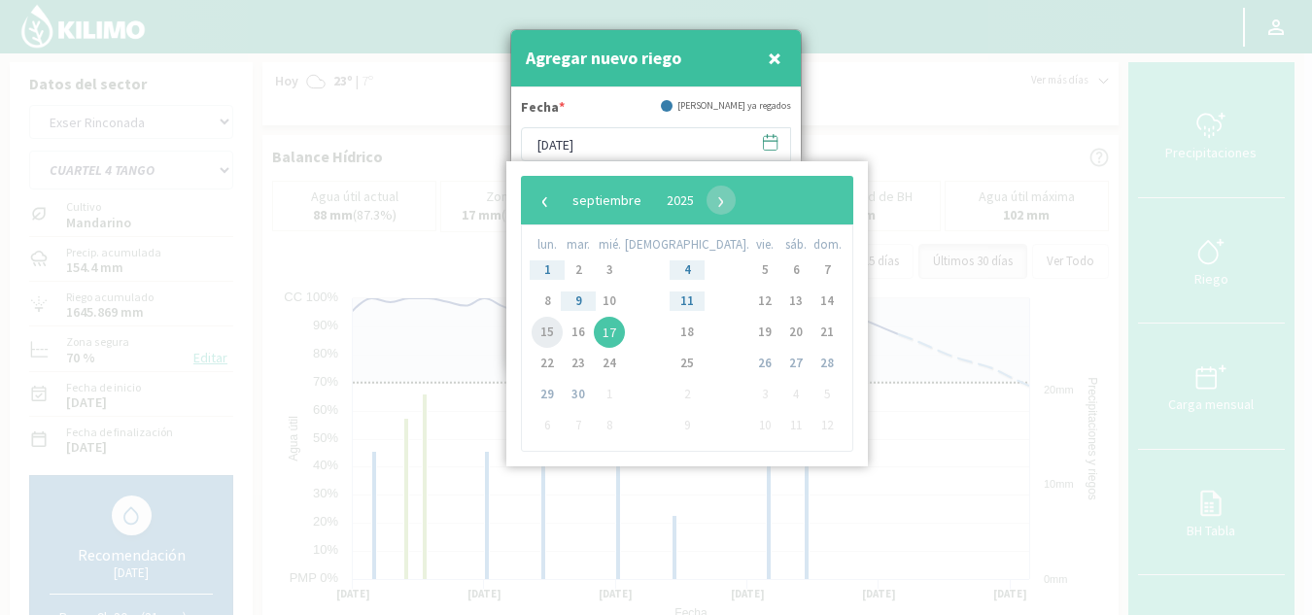
click at [554, 338] on span "15" at bounding box center [547, 332] width 31 height 31
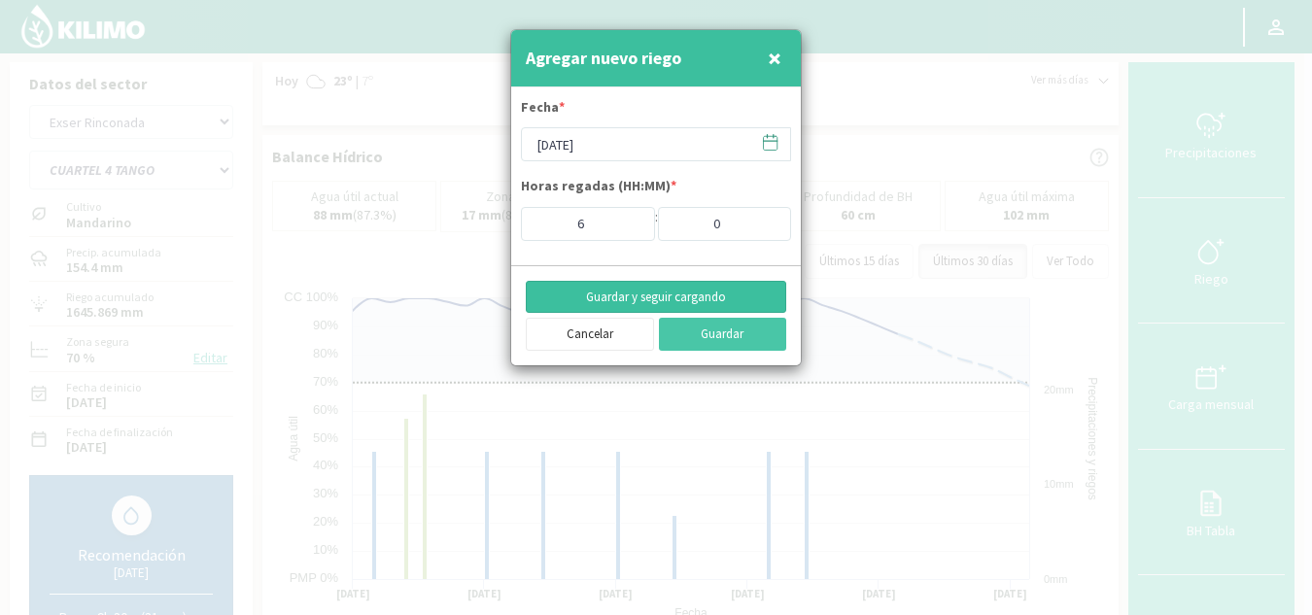
click at [714, 296] on button "Guardar y seguir cargando" at bounding box center [656, 297] width 261 height 33
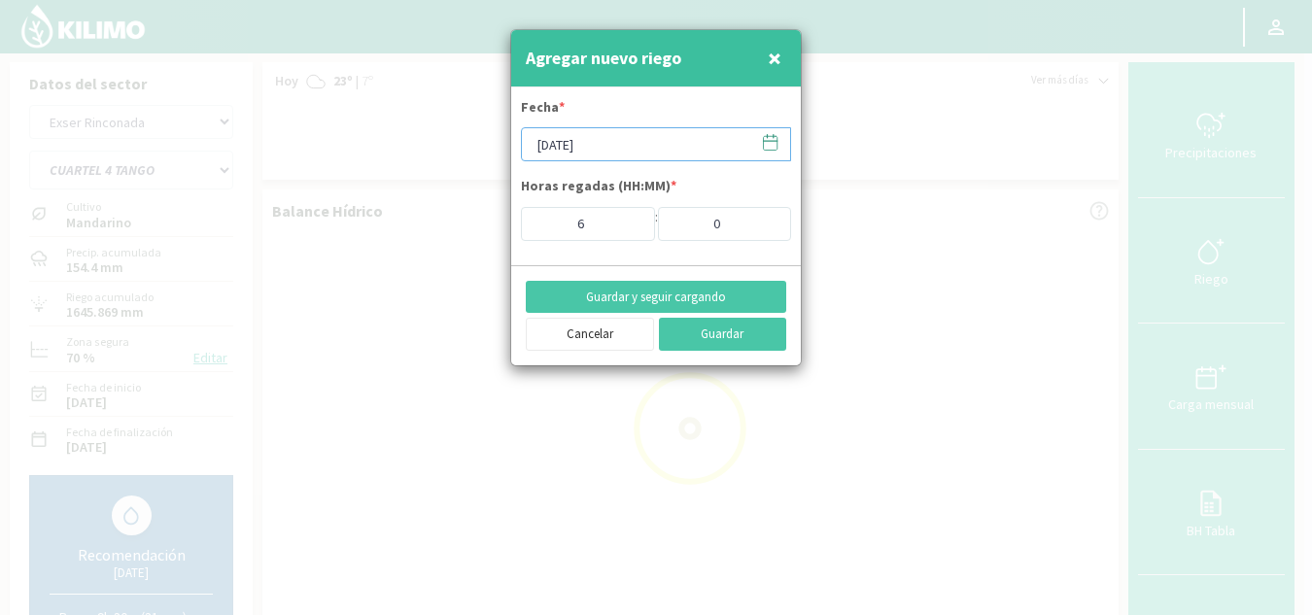
click at [603, 134] on input "[DATE]" at bounding box center [656, 144] width 270 height 34
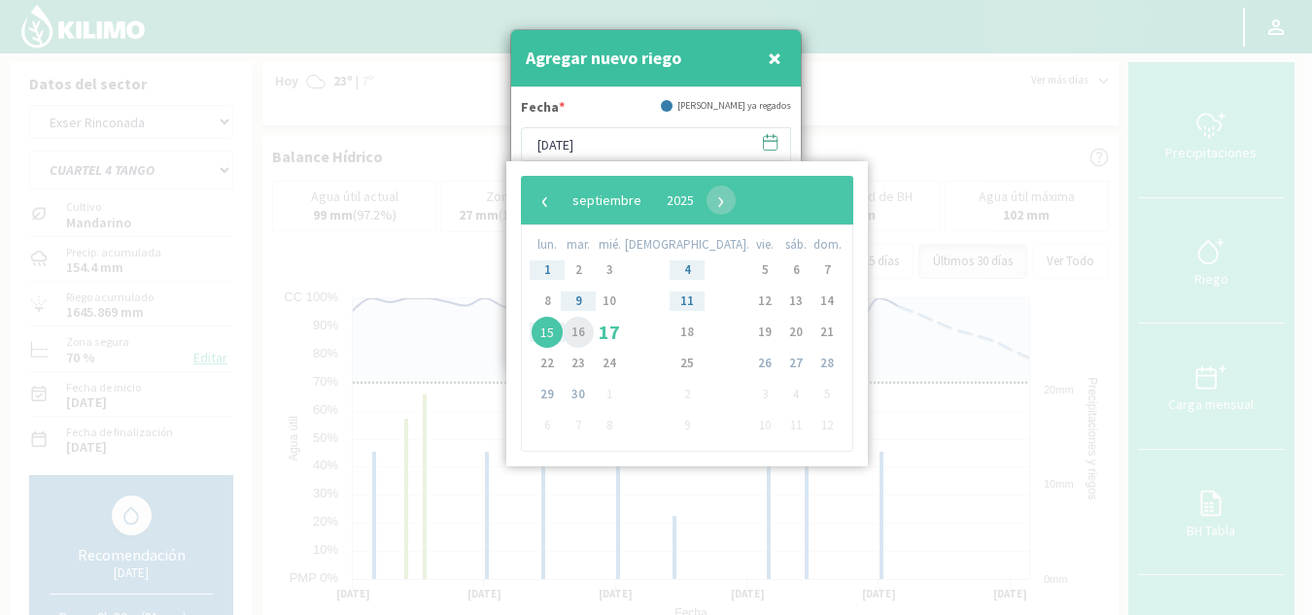
click at [588, 337] on span "16" at bounding box center [578, 332] width 31 height 31
type input "[DATE]"
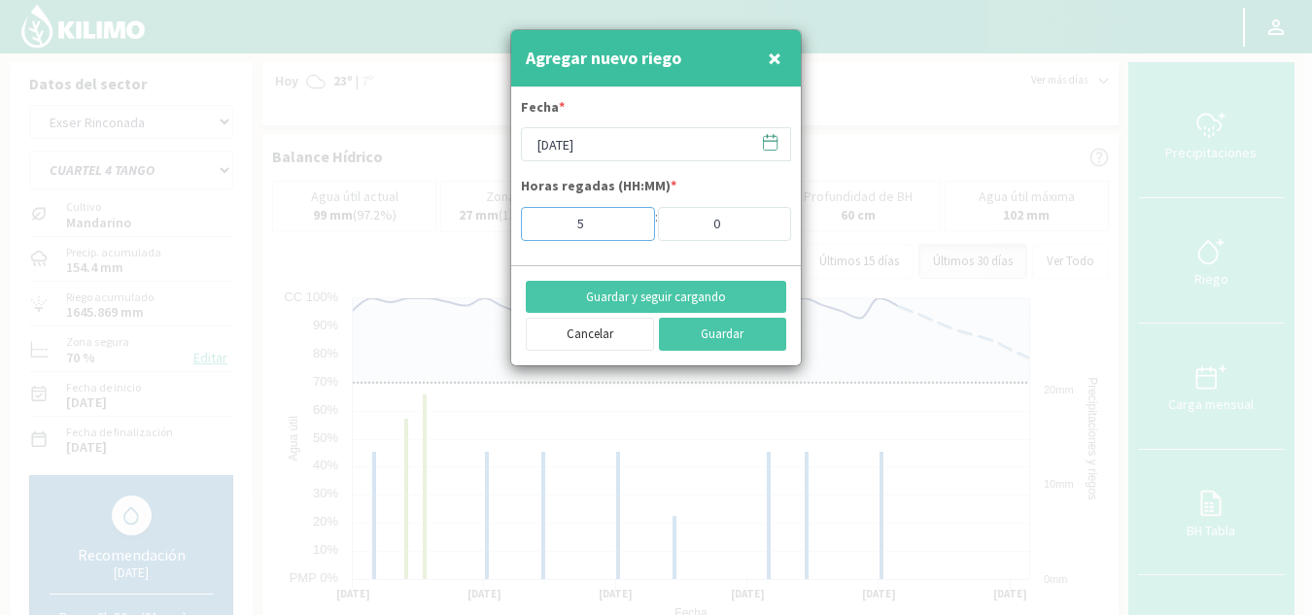
click at [630, 229] on input "5" at bounding box center [588, 224] width 134 height 34
click at [630, 229] on input "4" at bounding box center [588, 224] width 134 height 34
type input "3"
click at [630, 229] on input "3" at bounding box center [588, 224] width 134 height 34
click at [728, 331] on button "Guardar" at bounding box center [723, 334] width 128 height 33
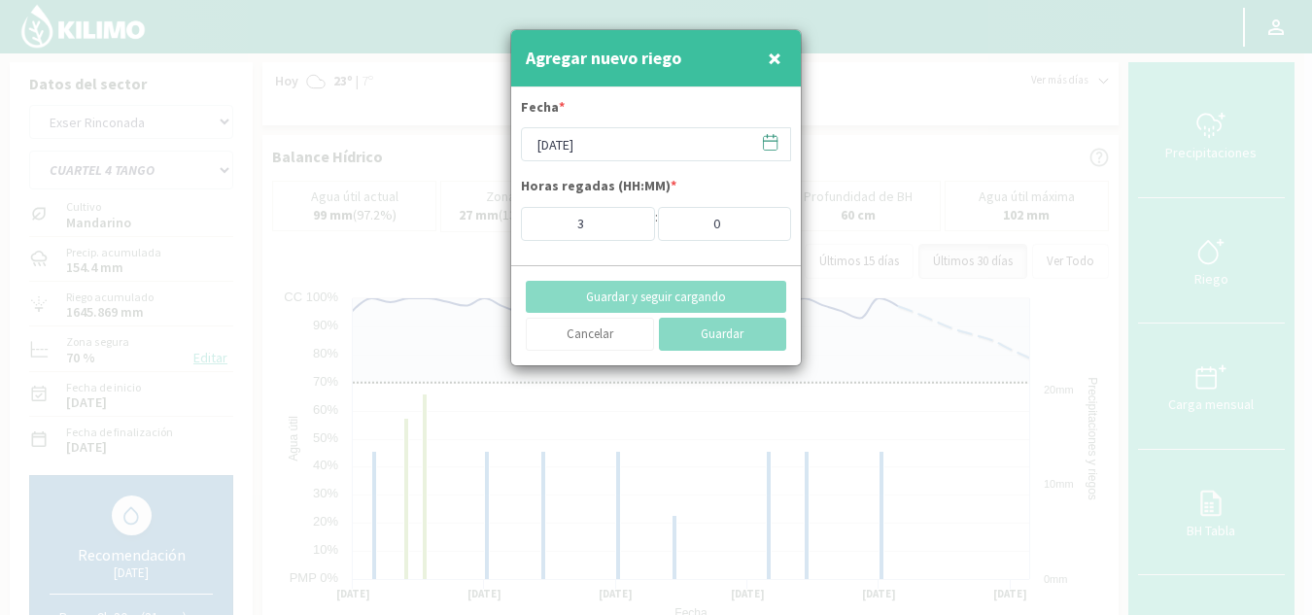
type input "[DATE]"
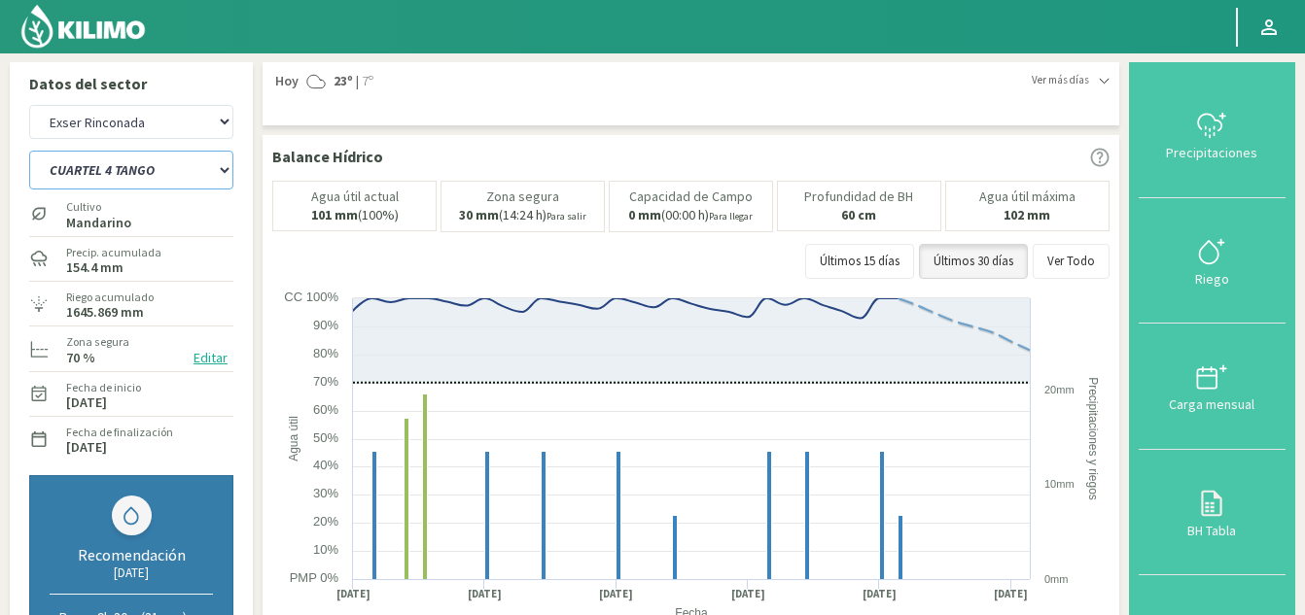
click at [202, 176] on select "CUARTEL 1 SWEET GLOBE CUARTEL 1 TANGO CUARTEL 2 TANGO CUARTEL 2 [PERSON_NAME] C…" at bounding box center [131, 170] width 204 height 39
select select "26: Object"
click at [29, 151] on select "CUARTEL 1 SWEET GLOBE CUARTEL 1 TANGO CUARTEL 2 TANGO CUARTEL 2 [PERSON_NAME] C…" at bounding box center [131, 170] width 204 height 39
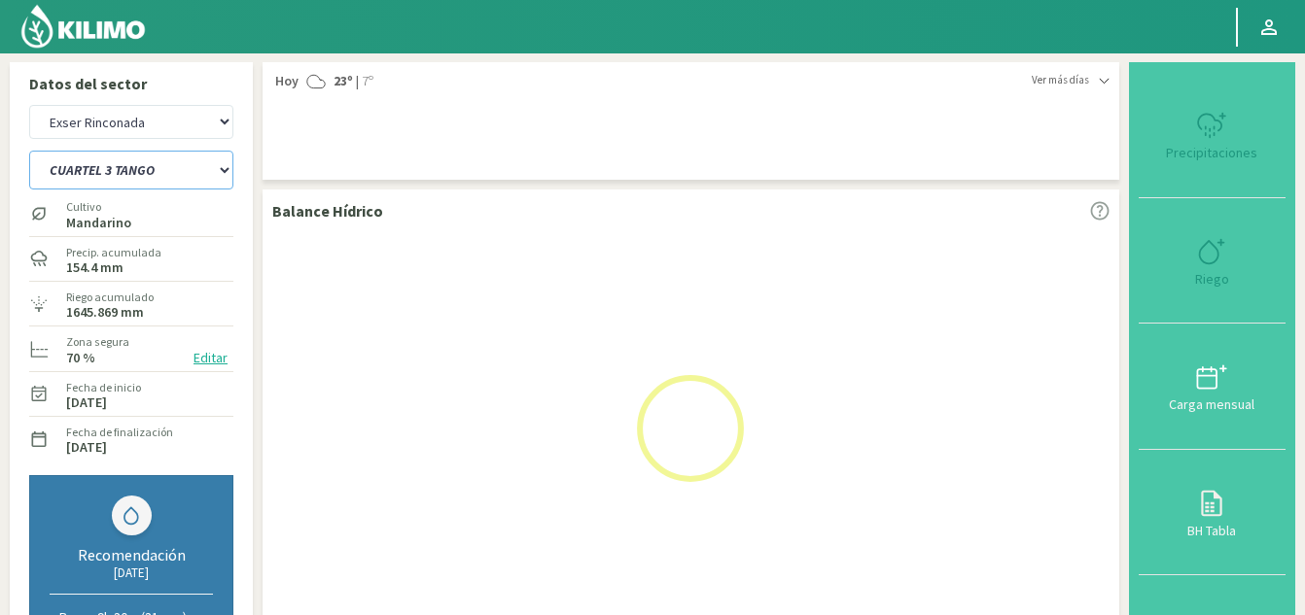
select select "13: Object"
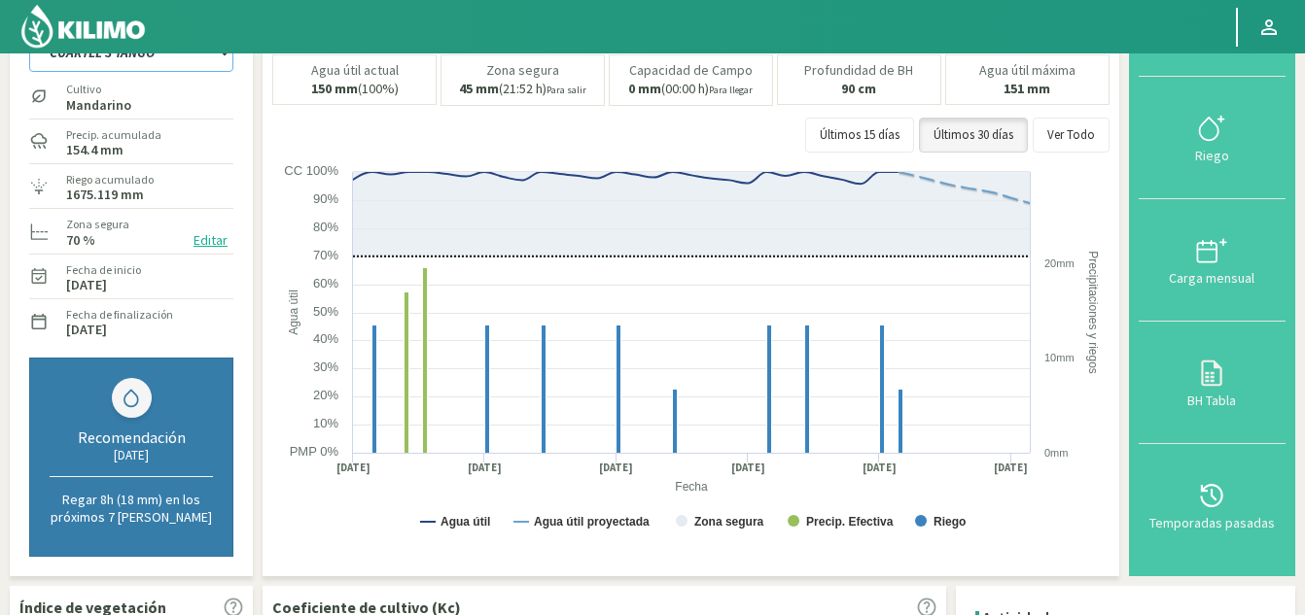
scroll to position [97, 0]
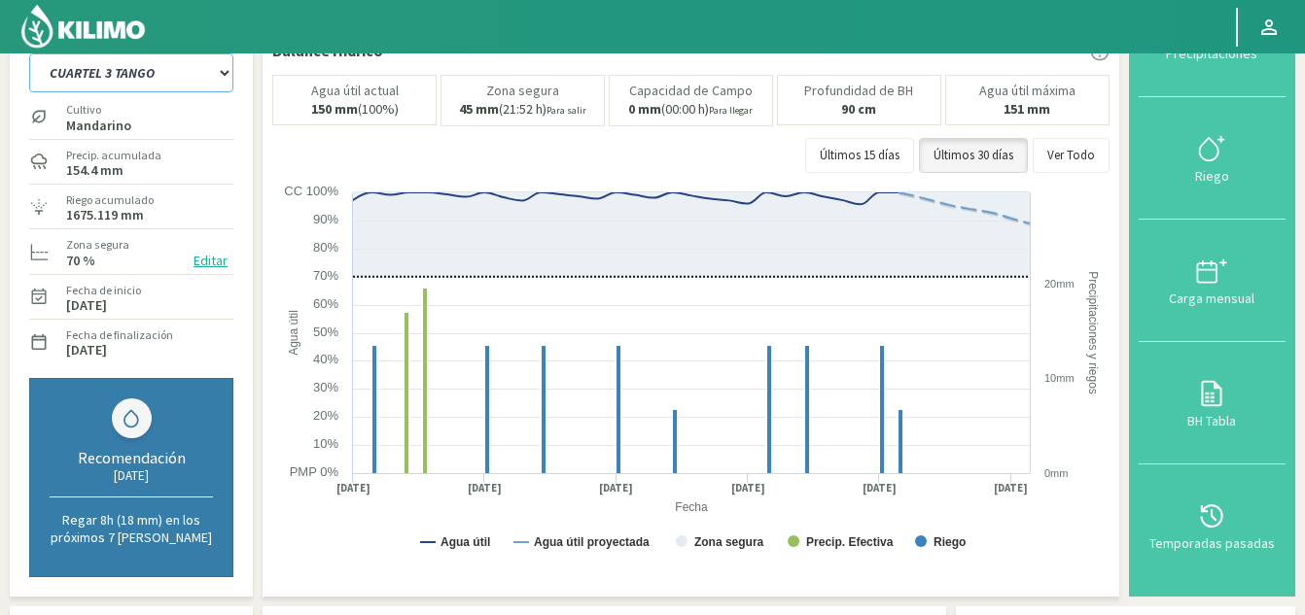
click at [225, 76] on select "CUARTEL 1 SWEET GLOBE CUARTEL 1 TANGO CUARTEL 2 TANGO CUARTEL 2 [PERSON_NAME] C…" at bounding box center [131, 72] width 204 height 39
select select "30: Object"
click at [29, 53] on select "CUARTEL 1 SWEET GLOBE CUARTEL 1 TANGO CUARTEL 2 TANGO CUARTEL 2 [PERSON_NAME] C…" at bounding box center [131, 72] width 204 height 39
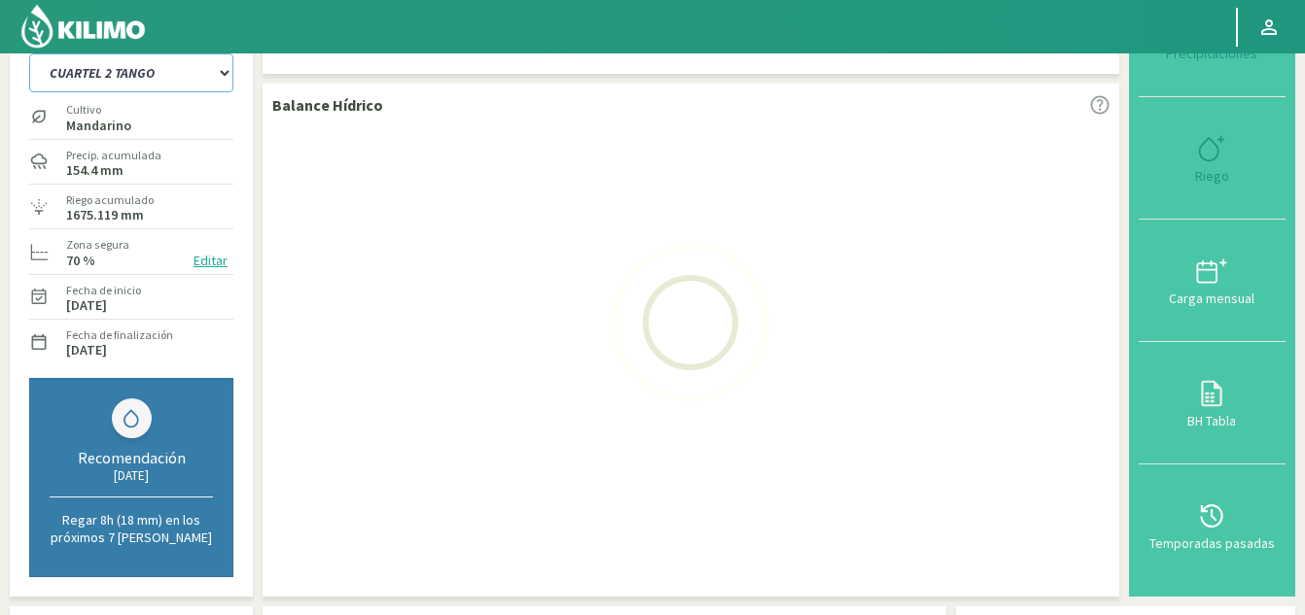
select select "16: Object"
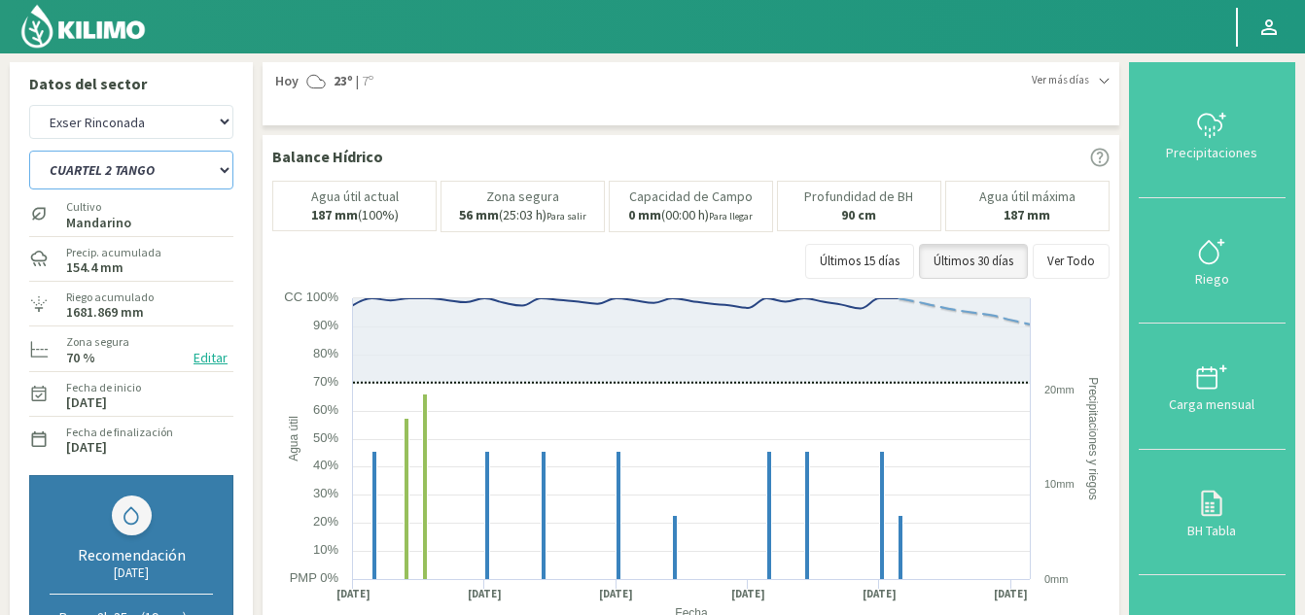
click at [180, 157] on select "CUARTEL 1 SWEET GLOBE CUARTEL 1 TANGO CUARTEL 2 TANGO CUARTEL 2 [PERSON_NAME] C…" at bounding box center [131, 170] width 204 height 39
select select "36: Object"
click at [29, 151] on select "CUARTEL 1 SWEET GLOBE CUARTEL 1 TANGO CUARTEL 2 TANGO CUARTEL 2 [PERSON_NAME] C…" at bounding box center [131, 170] width 204 height 39
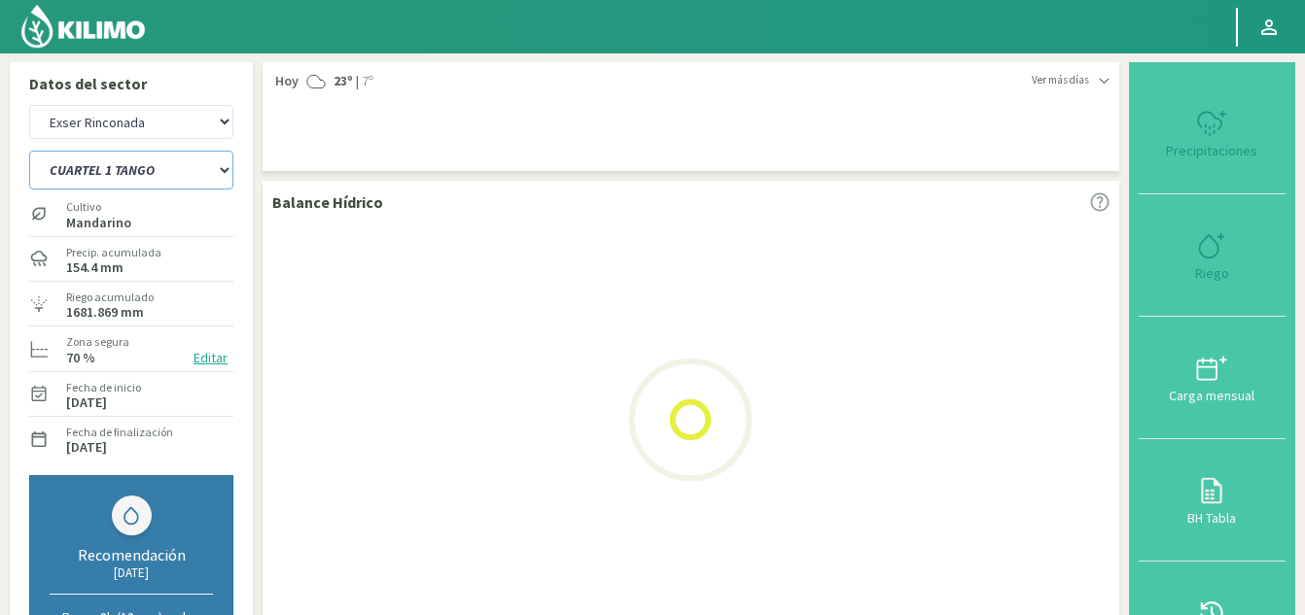
select select "19: Object"
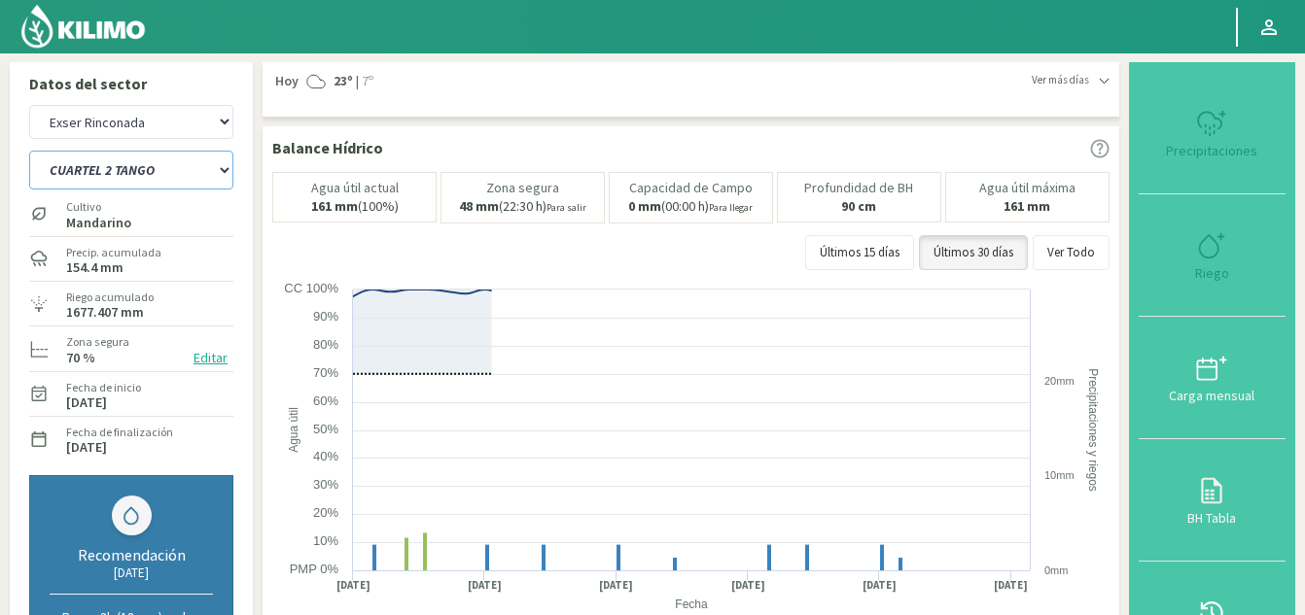
select select "43: Object"
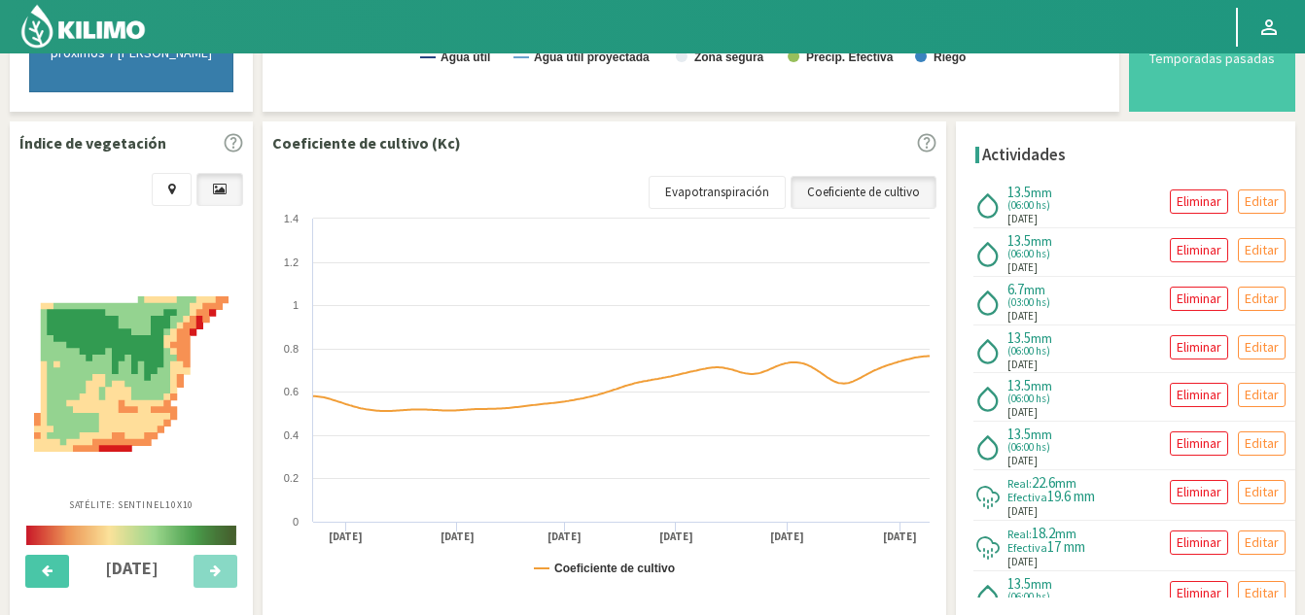
scroll to position [583, 0]
